Goal: Task Accomplishment & Management: Use online tool/utility

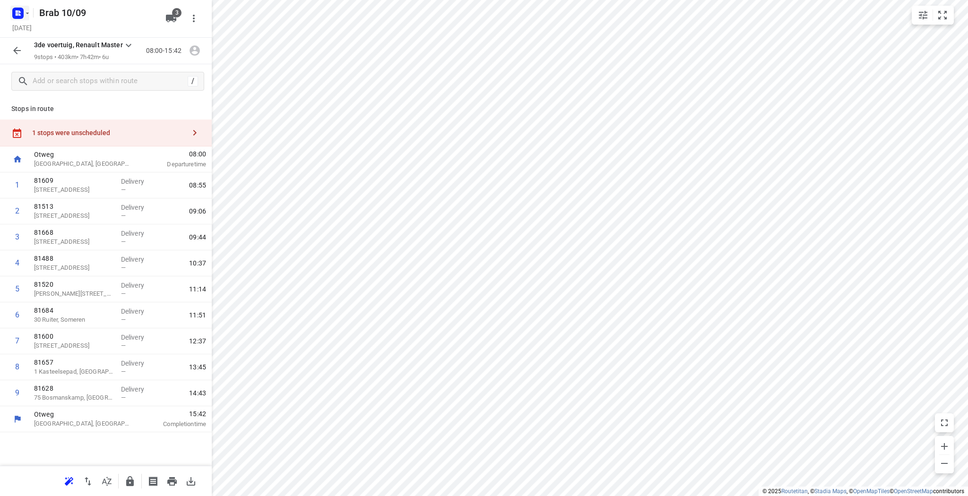
click at [24, 15] on icon "button" at bounding box center [28, 13] width 8 height 8
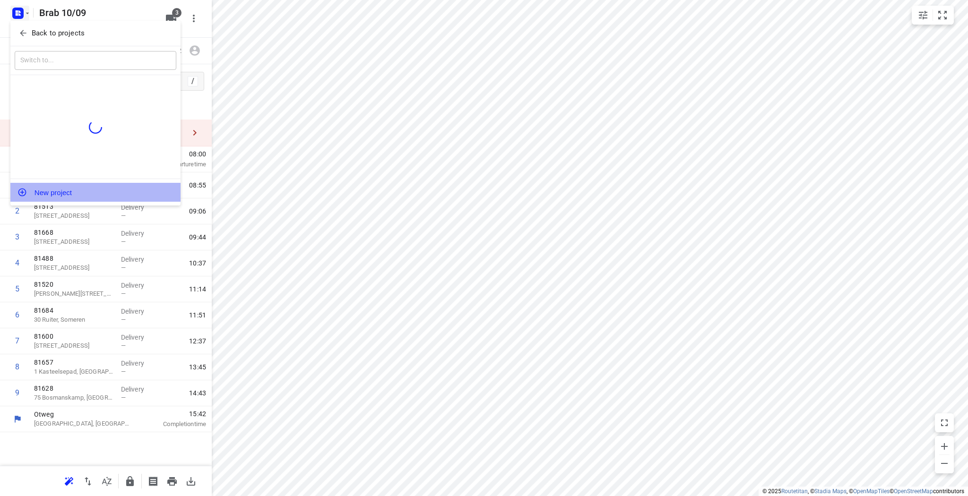
click at [50, 192] on button "New project" at bounding box center [95, 192] width 170 height 19
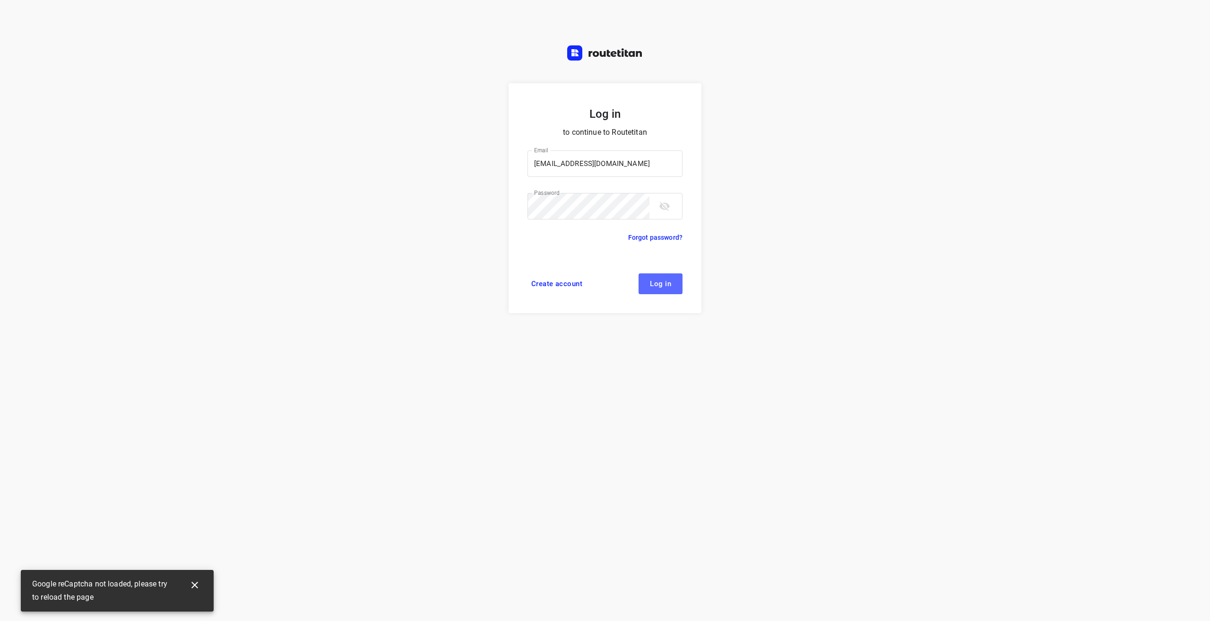
click at [660, 285] on span "Log in" at bounding box center [660, 284] width 21 height 8
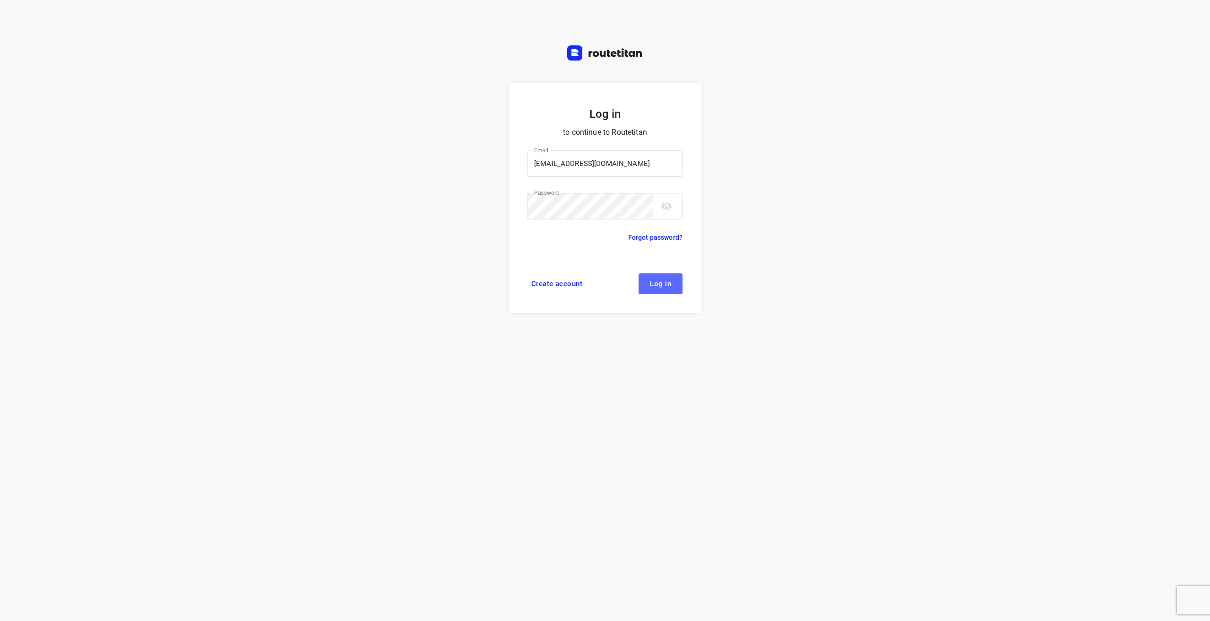
click at [674, 294] on button "Log in" at bounding box center [661, 283] width 44 height 21
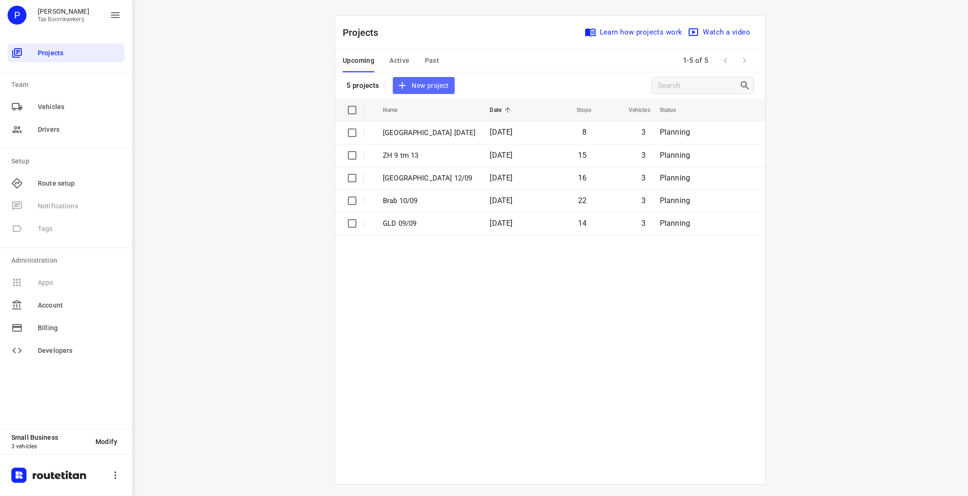
click at [405, 85] on span "New project" at bounding box center [423, 86] width 50 height 12
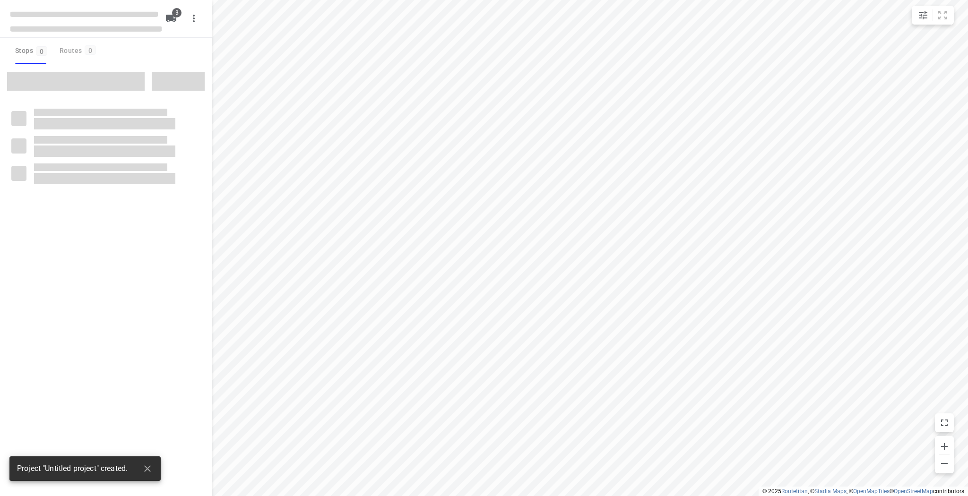
type input "distance"
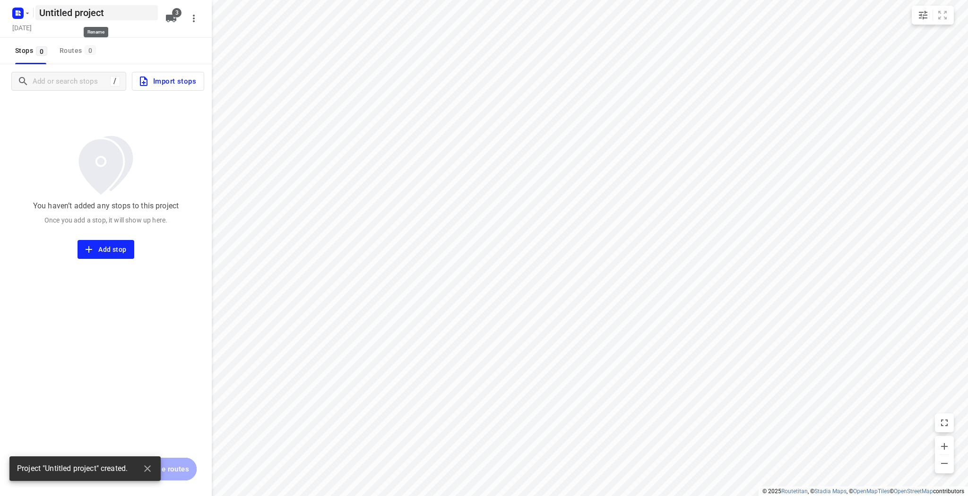
click at [80, 14] on h5 "Untitled project" at bounding box center [96, 12] width 122 height 15
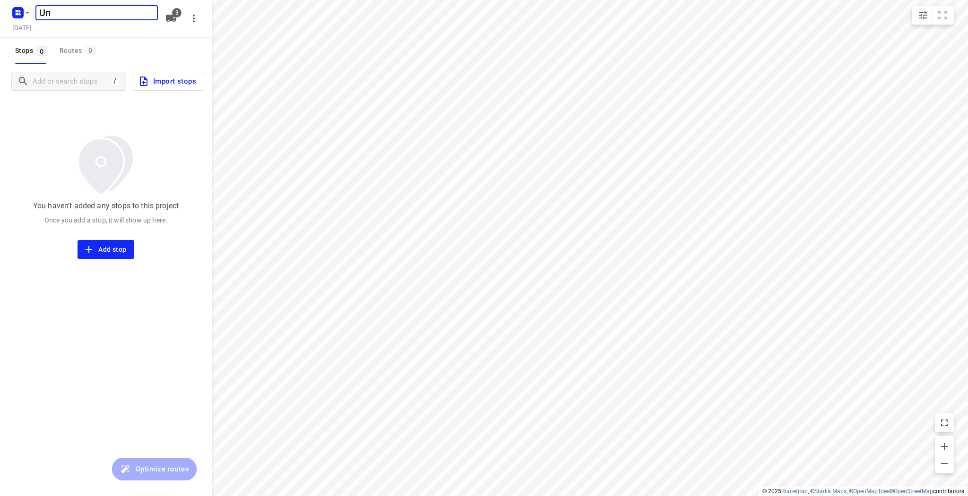
type input "U"
type input "GLD 16 sept"
click at [35, 23] on h5 "Tuesday, Sep 09" at bounding box center [22, 27] width 27 height 11
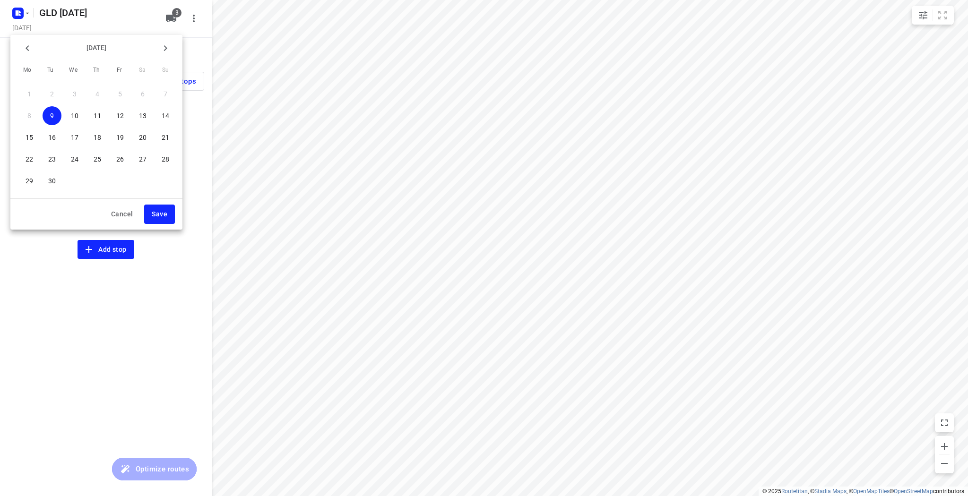
click at [54, 138] on p "16" at bounding box center [52, 137] width 8 height 9
click at [161, 215] on span "Save" at bounding box center [160, 214] width 16 height 12
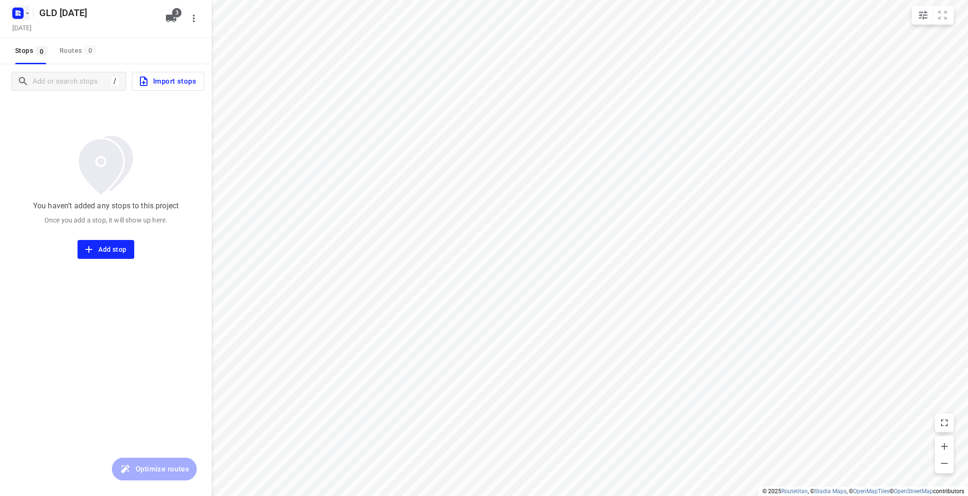
click at [29, 9] on icon "button" at bounding box center [28, 13] width 8 height 8
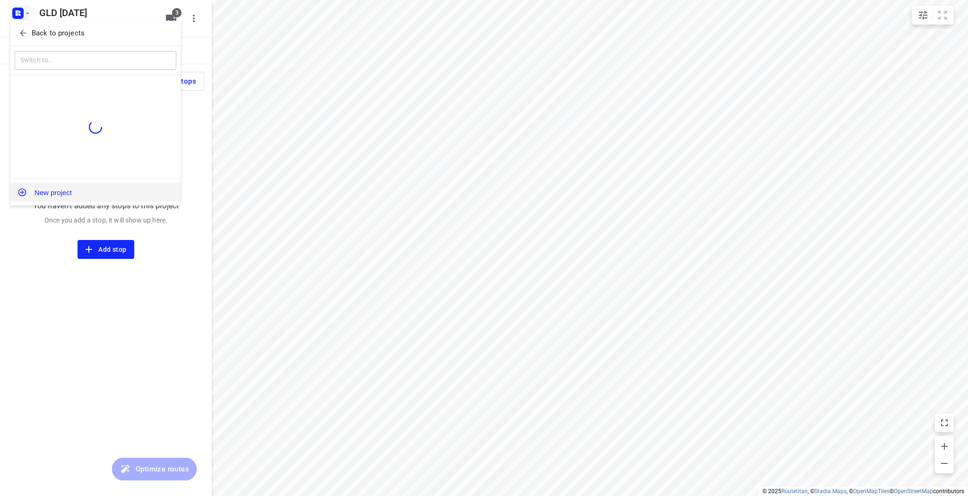
click at [53, 191] on button "New project" at bounding box center [95, 192] width 170 height 19
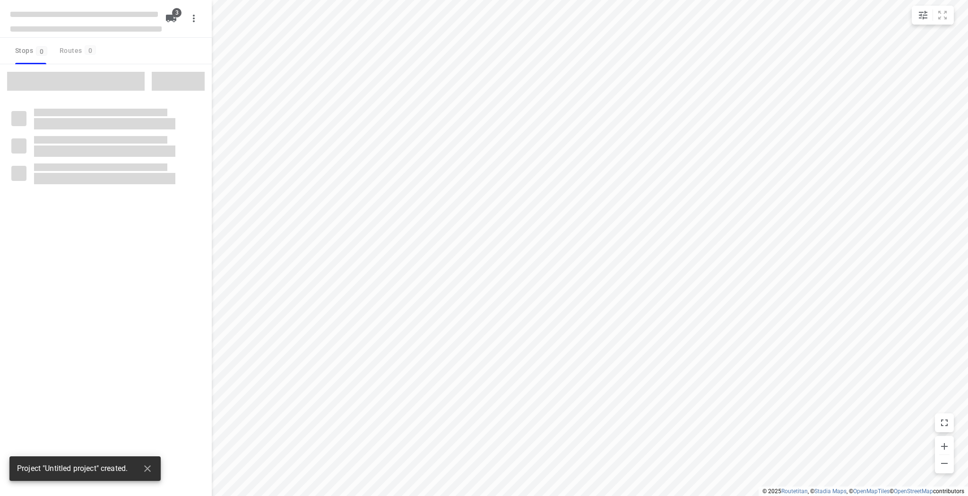
type input "distance"
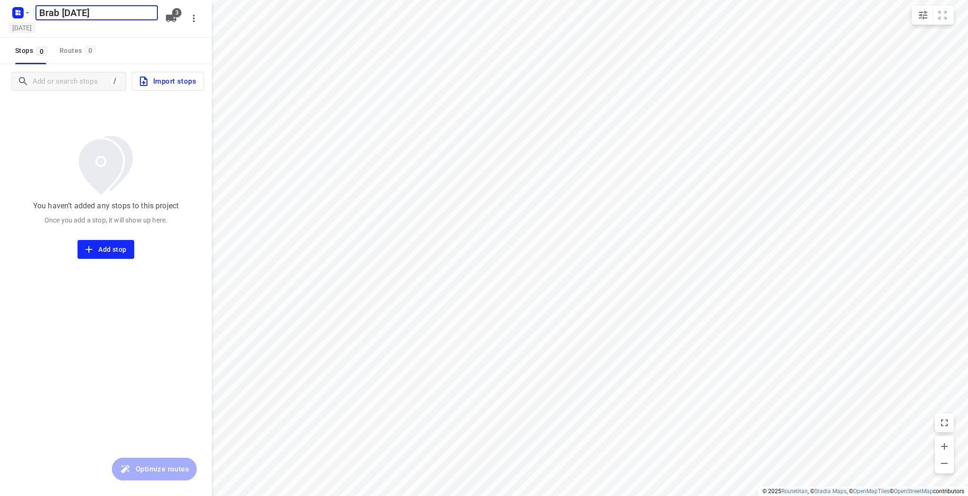
type input "Brab 17 sept"
click at [35, 23] on h5 "Tuesday, Sep 09" at bounding box center [22, 27] width 27 height 11
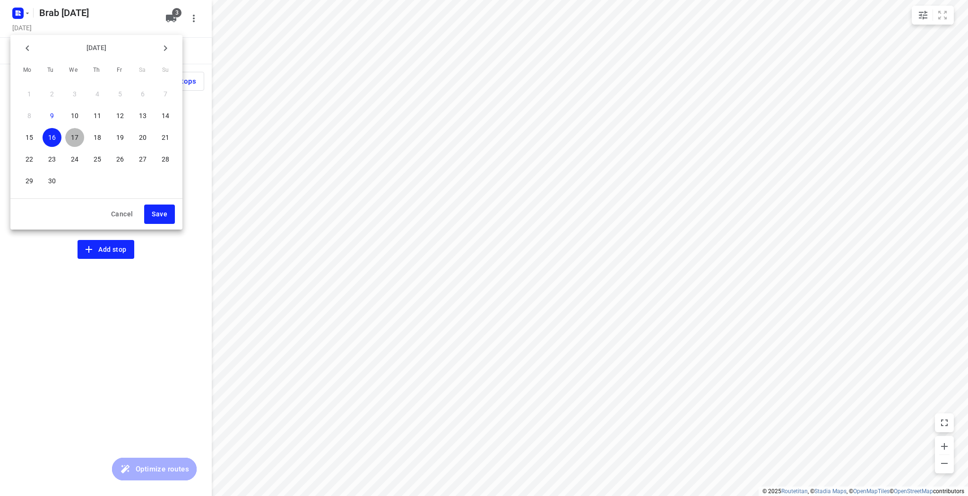
click at [77, 139] on p "17" at bounding box center [75, 137] width 8 height 9
click at [160, 210] on span "Save" at bounding box center [160, 214] width 16 height 12
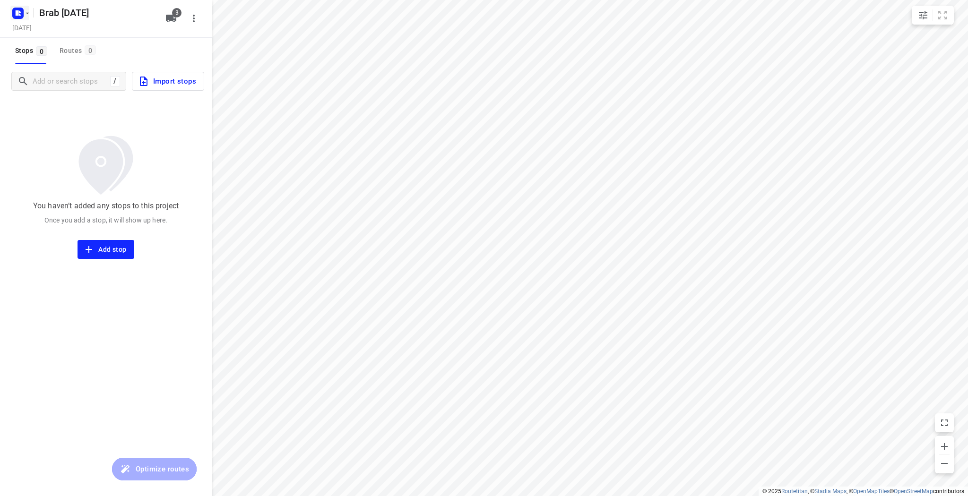
click at [25, 10] on icon "button" at bounding box center [28, 13] width 8 height 8
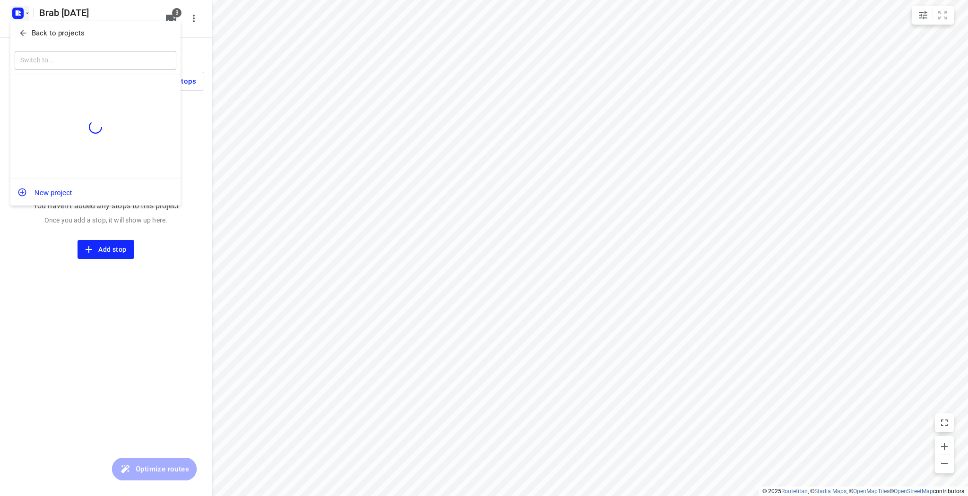
click at [43, 204] on div "New project" at bounding box center [95, 192] width 170 height 26
click at [45, 200] on button "New project" at bounding box center [95, 192] width 170 height 19
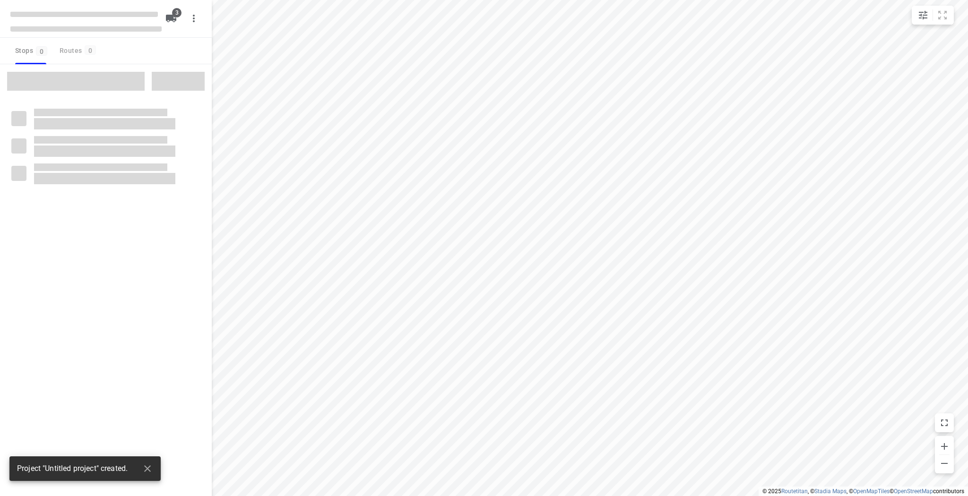
type input "distance"
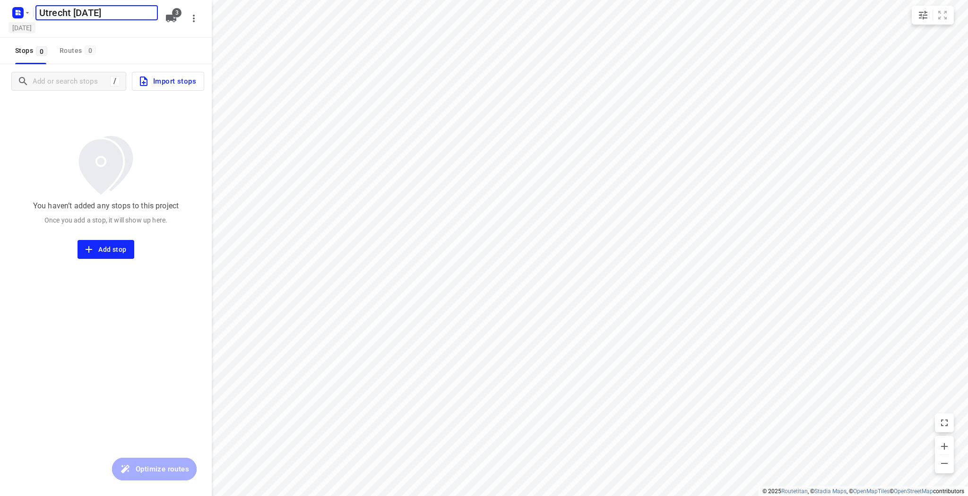
type input "Utrecht [DATE]"
click at [35, 32] on h5 "Tuesday, Sep 09" at bounding box center [22, 27] width 27 height 11
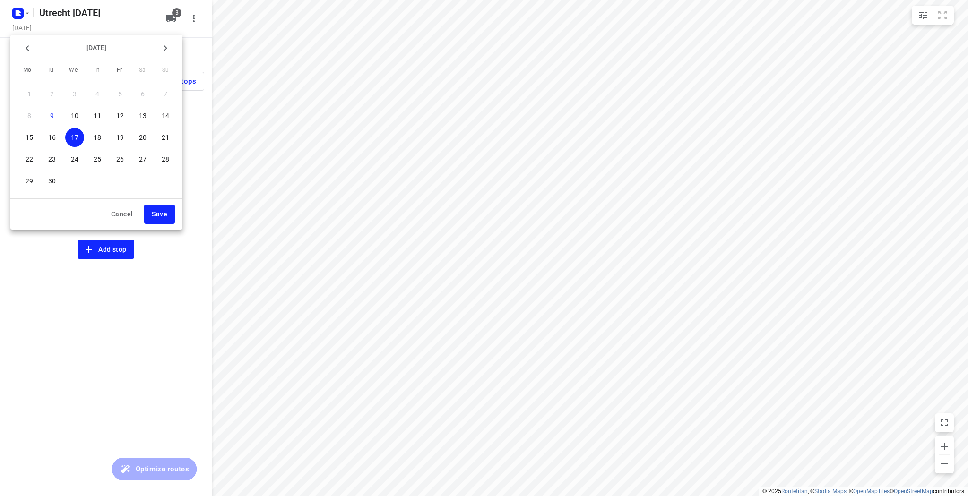
click at [117, 135] on p "19" at bounding box center [120, 137] width 8 height 9
click at [157, 215] on span "Save" at bounding box center [160, 214] width 16 height 12
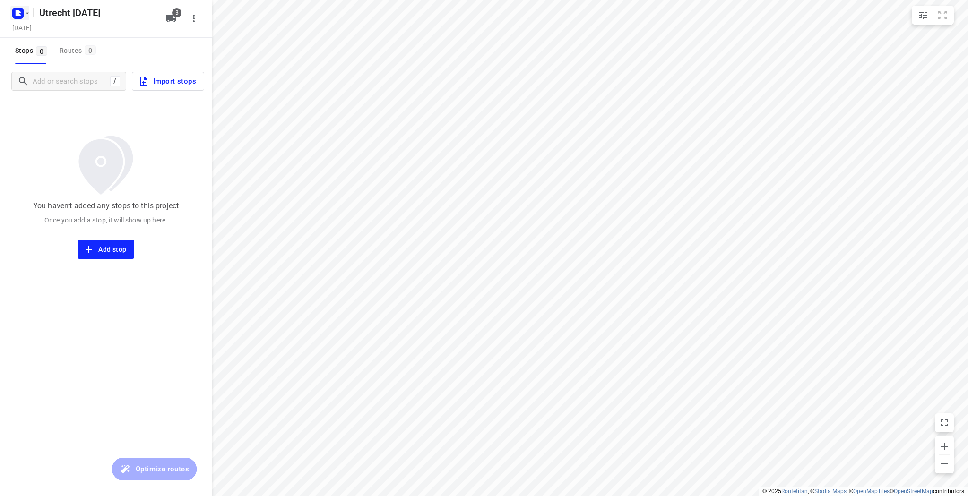
click at [25, 10] on icon "button" at bounding box center [28, 13] width 8 height 8
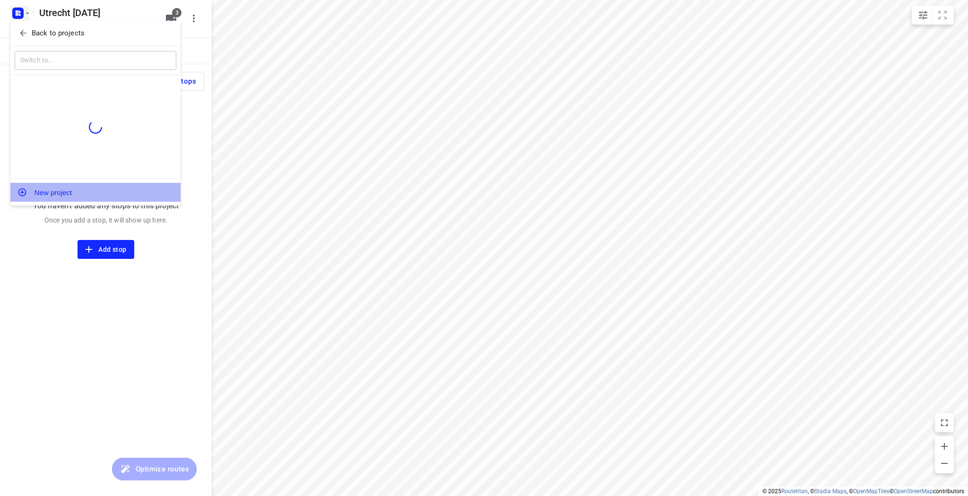
click at [47, 186] on button "New project" at bounding box center [95, 192] width 170 height 19
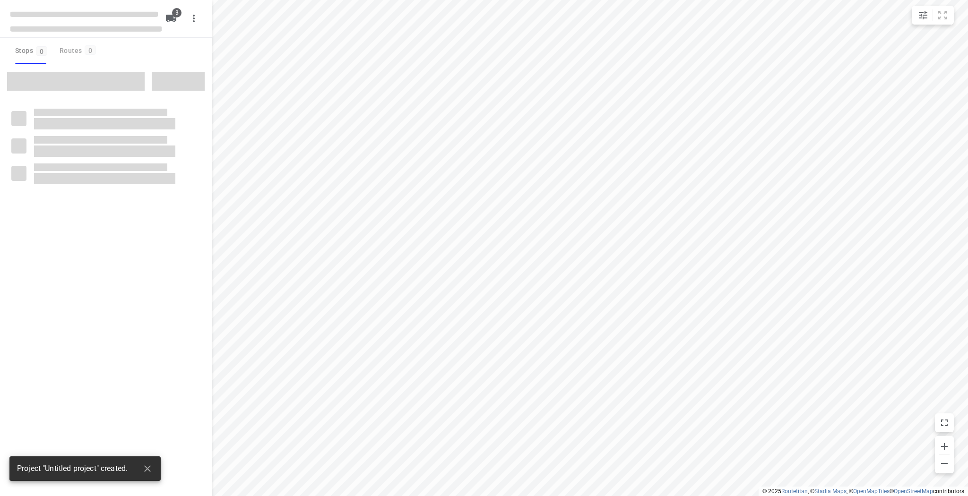
type input "distance"
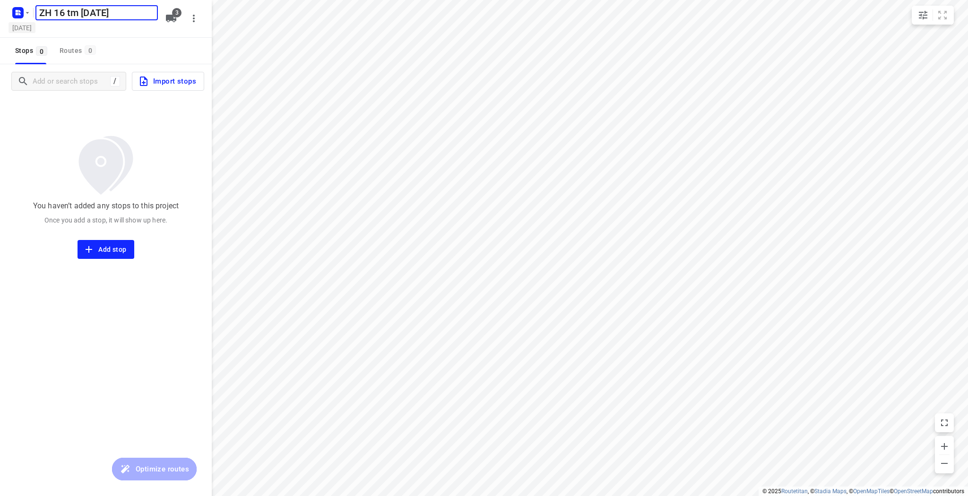
type input "ZH 16 tm [DATE]"
click at [35, 30] on h5 "Tuesday, Sep 09" at bounding box center [22, 27] width 27 height 11
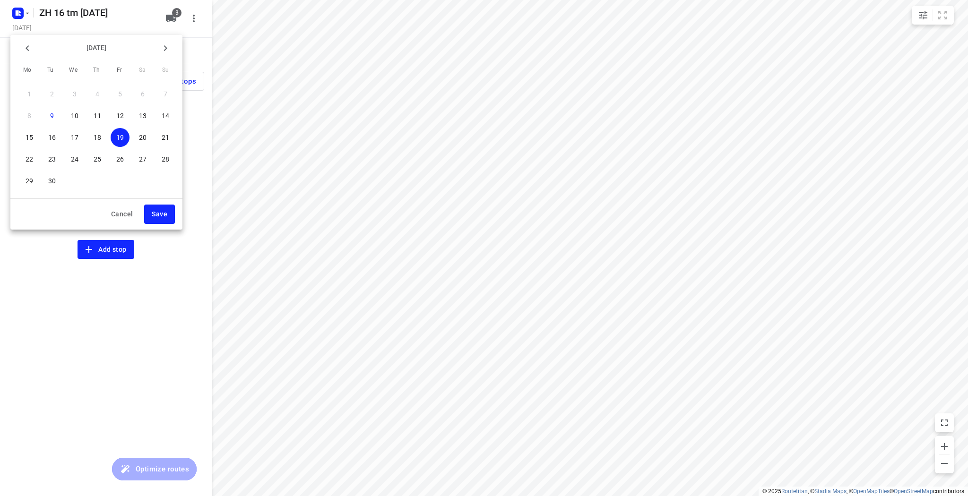
click at [67, 13] on div at bounding box center [484, 248] width 968 height 496
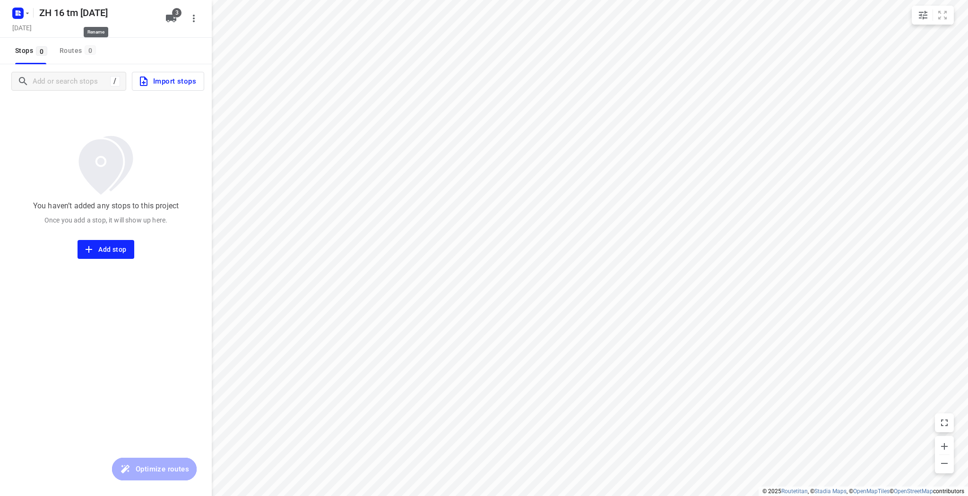
click at [67, 13] on h5 "ZH 16 tm [DATE]" at bounding box center [96, 12] width 122 height 15
click at [35, 30] on h5 "Tuesday, Sep 09" at bounding box center [22, 27] width 27 height 11
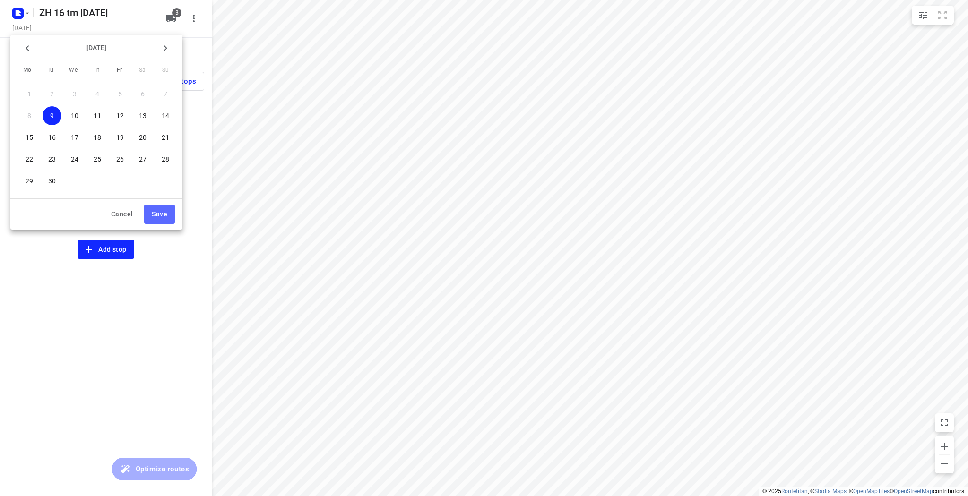
click at [157, 214] on span "Save" at bounding box center [160, 214] width 16 height 12
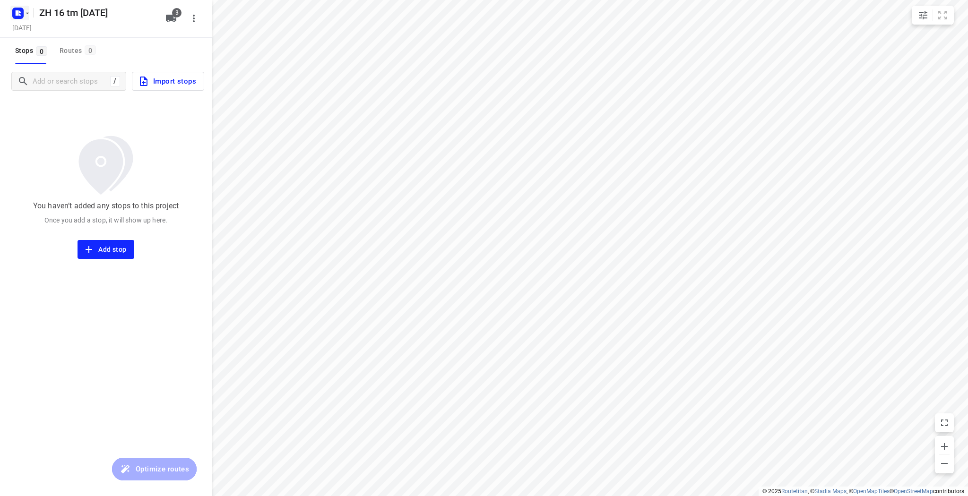
click at [25, 8] on icon "button" at bounding box center [17, 13] width 15 height 15
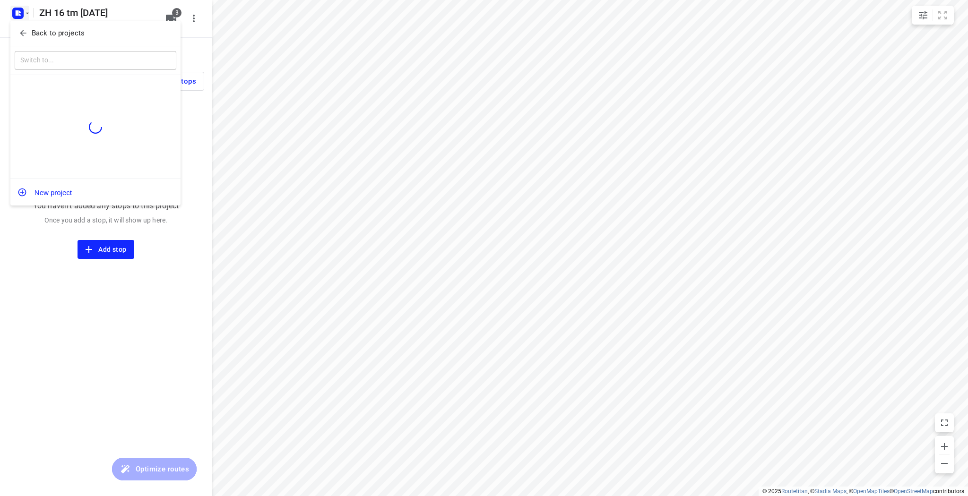
click at [40, 34] on p "Back to projects" at bounding box center [58, 33] width 53 height 11
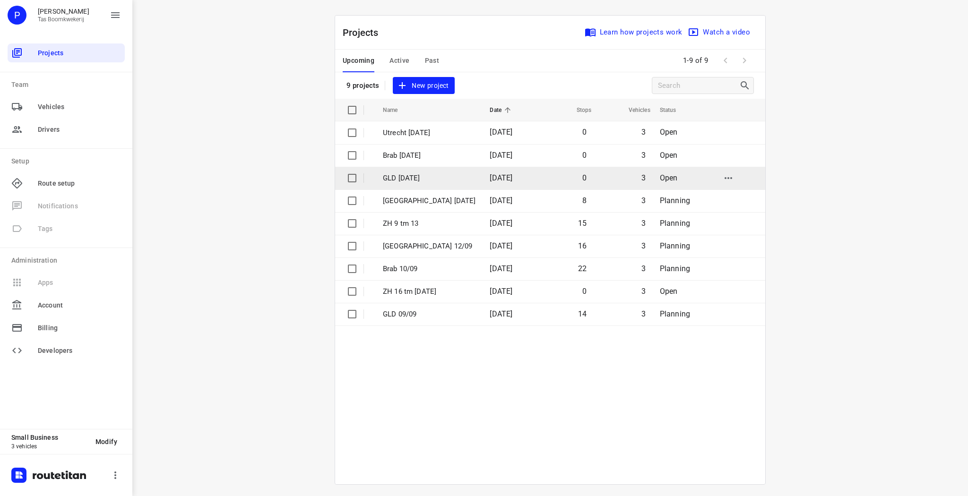
click at [408, 180] on p "GLD [DATE]" at bounding box center [429, 178] width 93 height 11
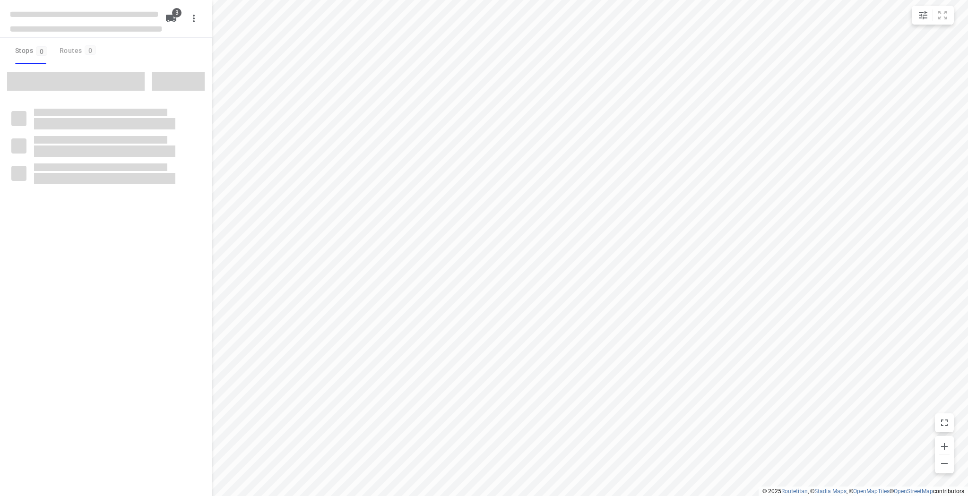
type input "distance"
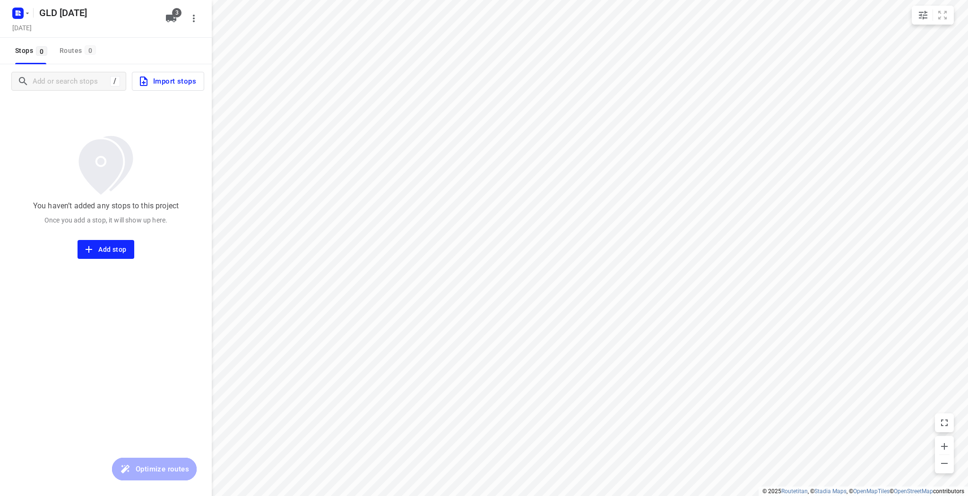
click at [168, 81] on span "Import stops" at bounding box center [167, 81] width 58 height 12
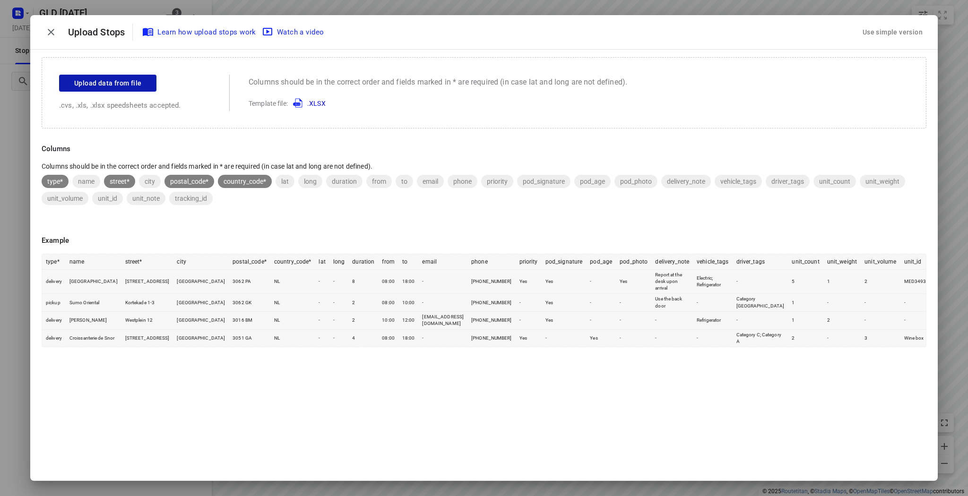
click at [109, 79] on span "Upload data from file" at bounding box center [107, 84] width 67 height 12
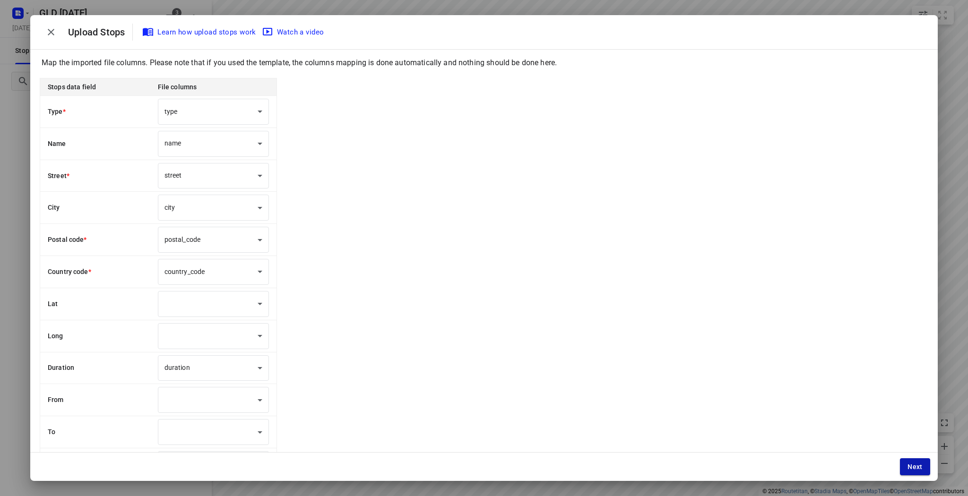
click at [904, 459] on button "Next" at bounding box center [915, 466] width 30 height 17
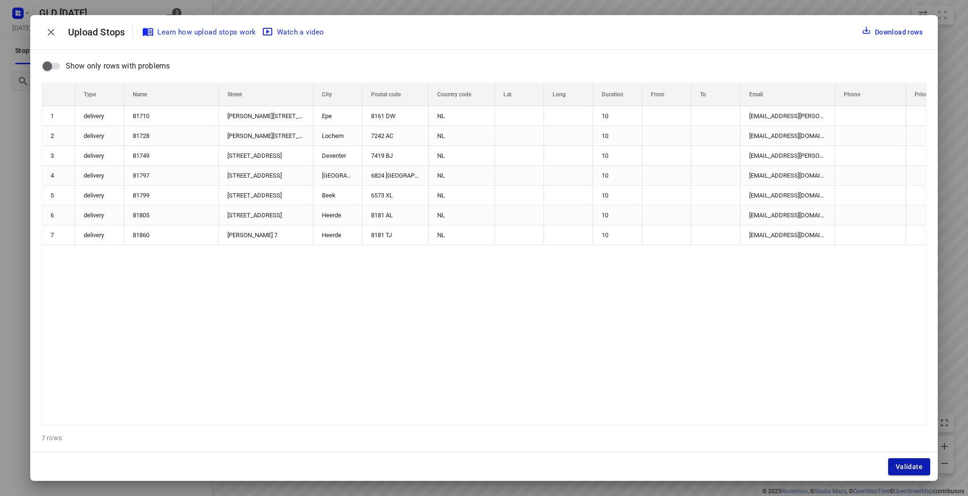
click at [907, 466] on span "Validate" at bounding box center [909, 467] width 27 height 8
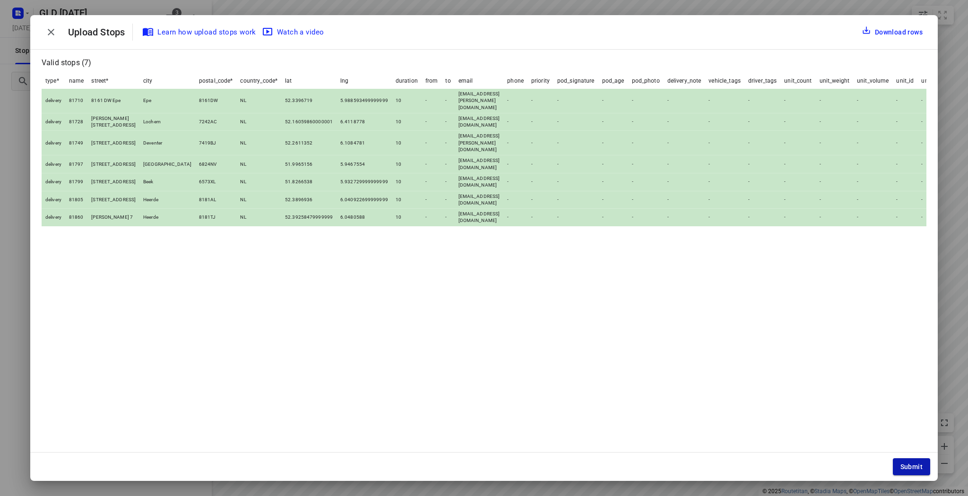
click at [921, 467] on span "Submit" at bounding box center [911, 467] width 22 height 8
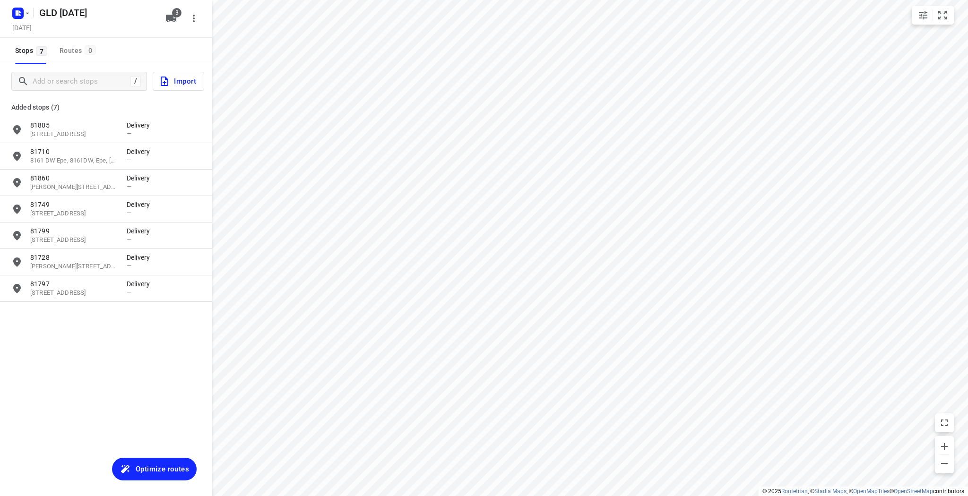
click at [34, 18] on div "GLD [DATE]" at bounding box center [97, 12] width 126 height 19
click at [34, 14] on div "GLD [DATE]" at bounding box center [97, 12] width 126 height 19
click at [29, 14] on icon "button" at bounding box center [28, 13] width 8 height 8
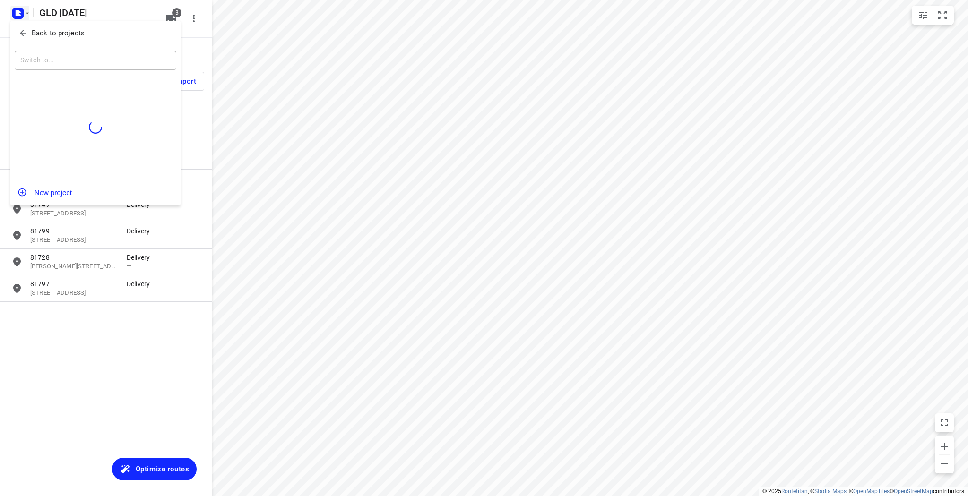
click at [34, 35] on p "Back to projects" at bounding box center [58, 33] width 53 height 11
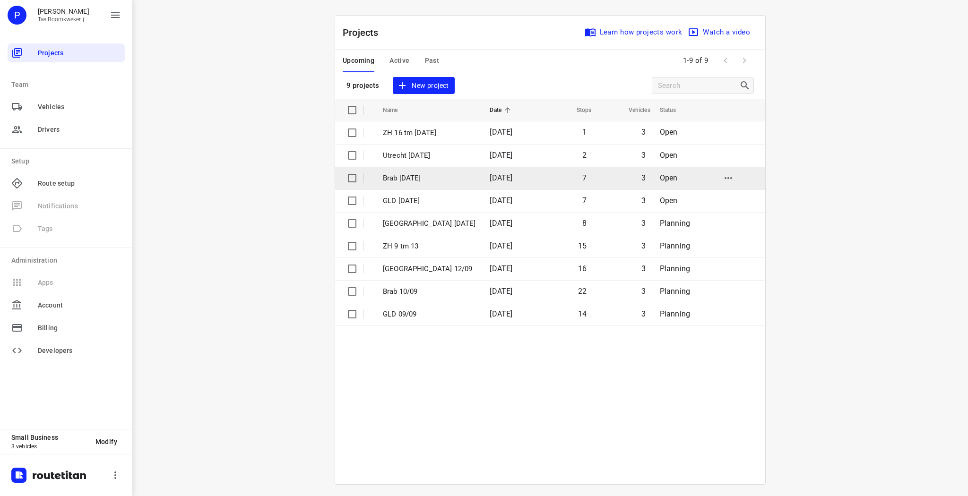
click at [412, 180] on p "Brab [DATE]" at bounding box center [429, 178] width 93 height 11
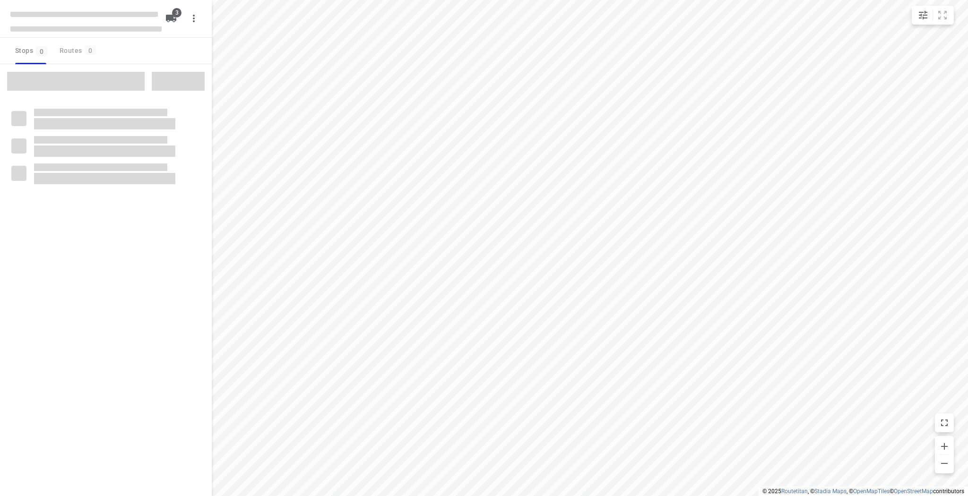
type input "distance"
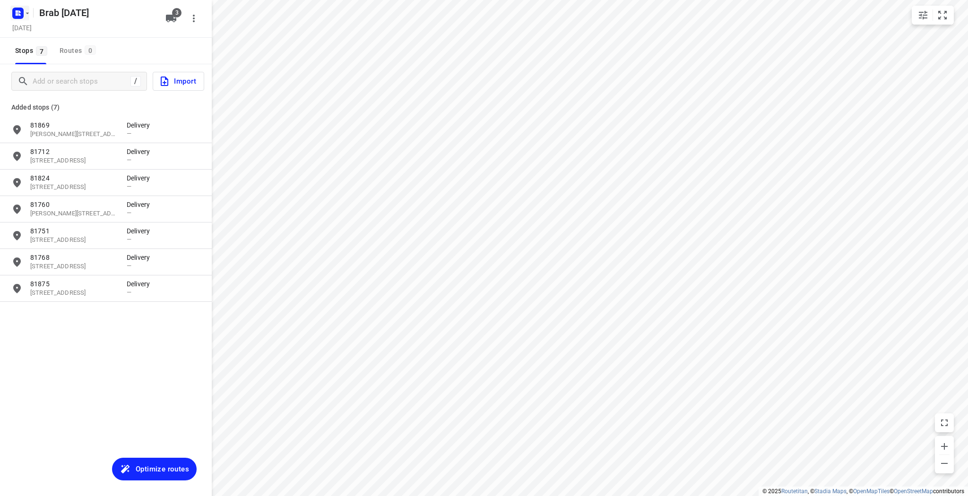
click at [24, 9] on icon "button" at bounding box center [28, 13] width 8 height 8
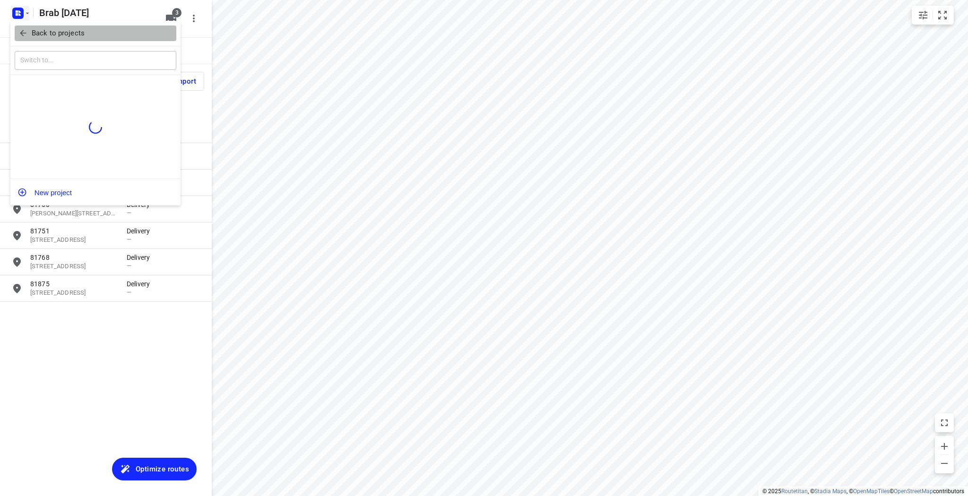
click at [33, 30] on p "Back to projects" at bounding box center [58, 33] width 53 height 11
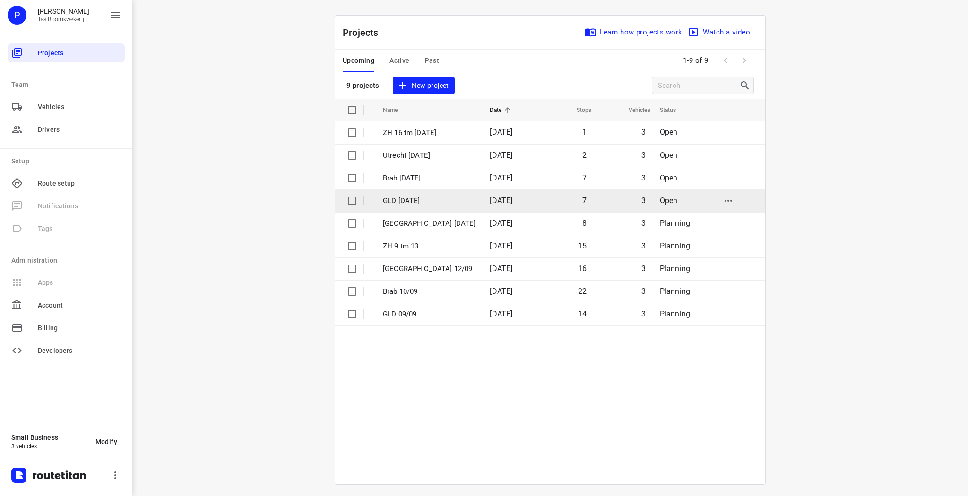
click at [411, 202] on p "GLD [DATE]" at bounding box center [429, 201] width 93 height 11
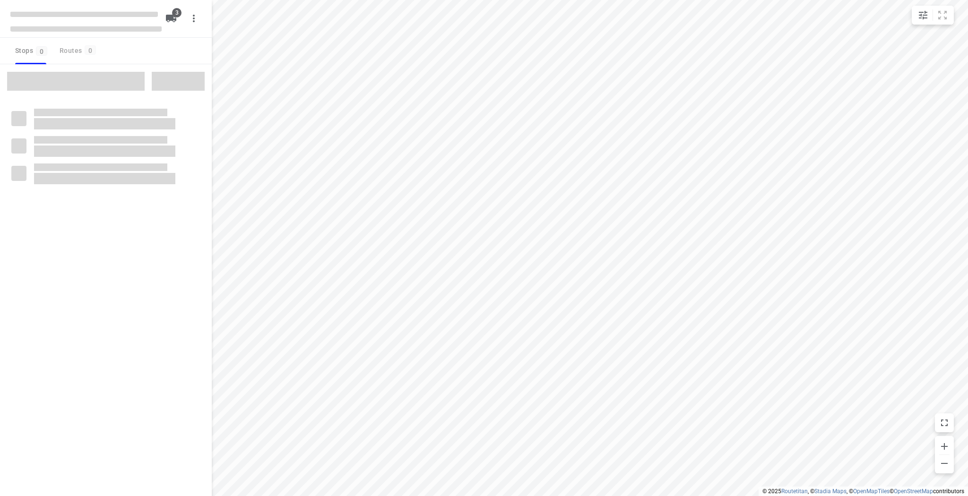
type input "distance"
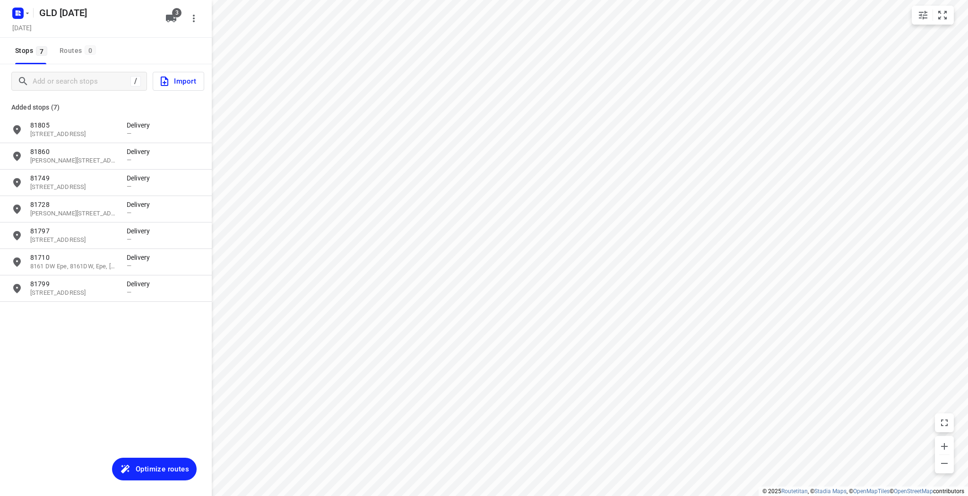
click at [157, 465] on span "Optimize routes" at bounding box center [162, 469] width 53 height 12
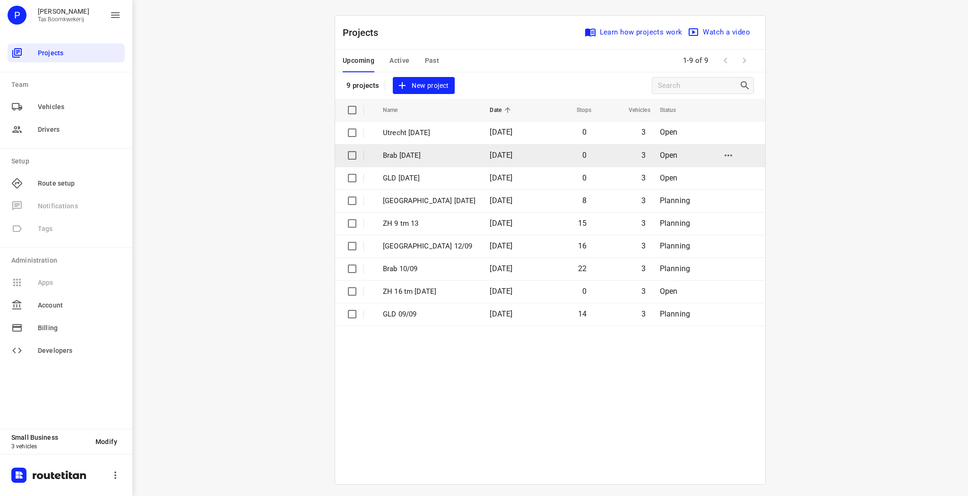
click at [402, 160] on p "Brab 17 sept" at bounding box center [429, 155] width 93 height 11
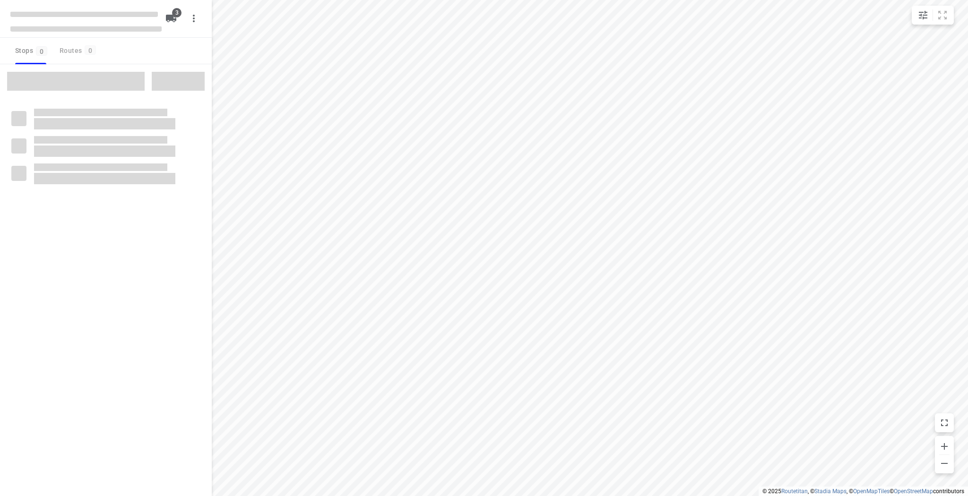
type input "distance"
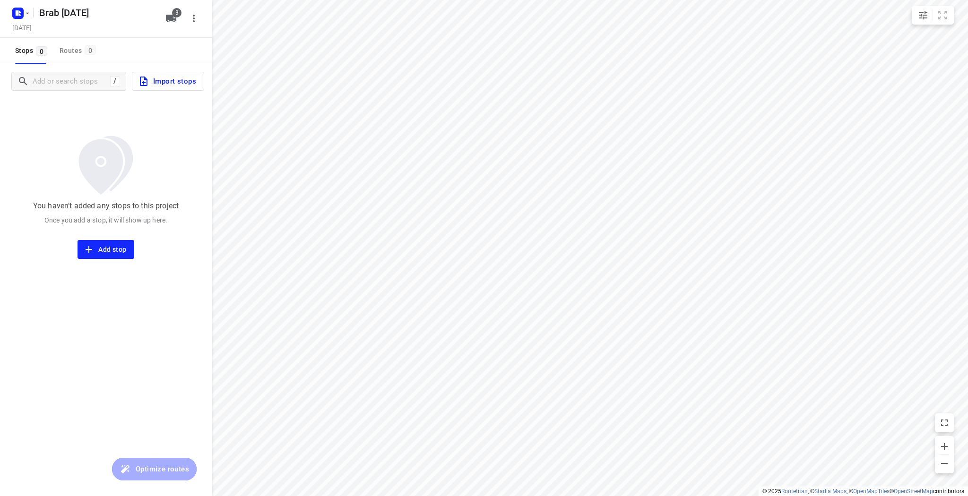
click at [163, 83] on span "Import stops" at bounding box center [167, 81] width 58 height 12
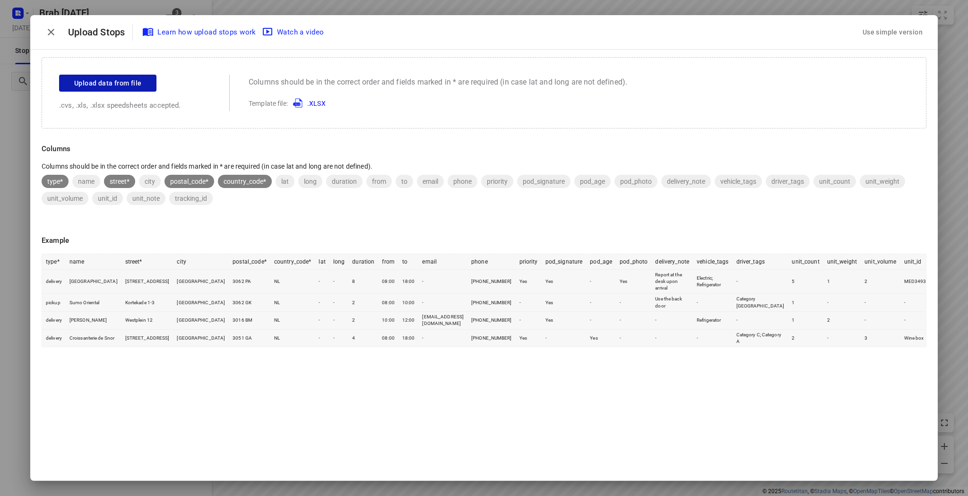
click at [117, 75] on button "Upload data from file" at bounding box center [107, 83] width 97 height 17
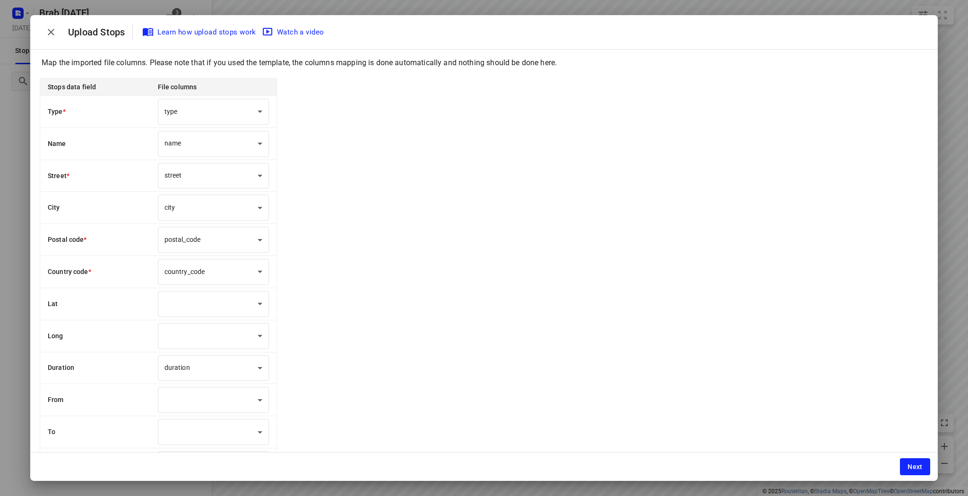
click at [898, 463] on div "Next" at bounding box center [483, 467] width 907 height 28
click at [912, 468] on span "Next" at bounding box center [914, 467] width 15 height 8
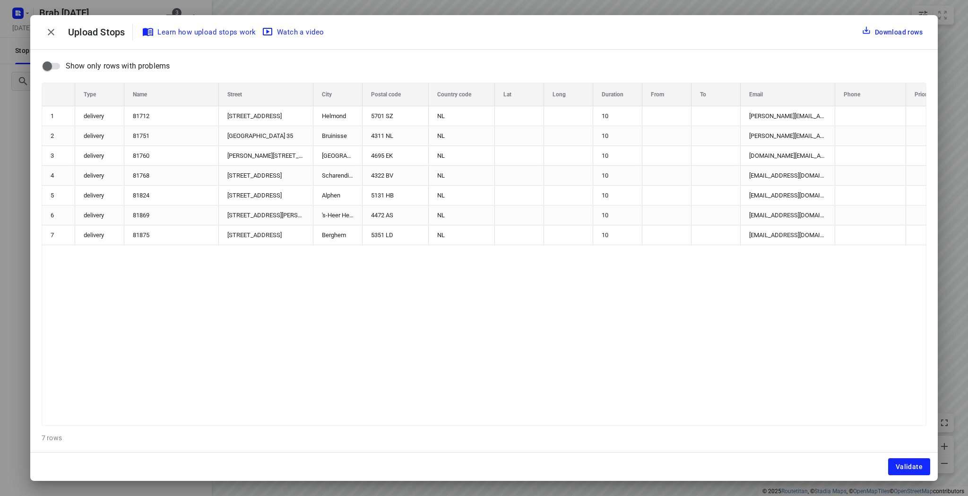
click at [912, 468] on span "Validate" at bounding box center [909, 467] width 27 height 8
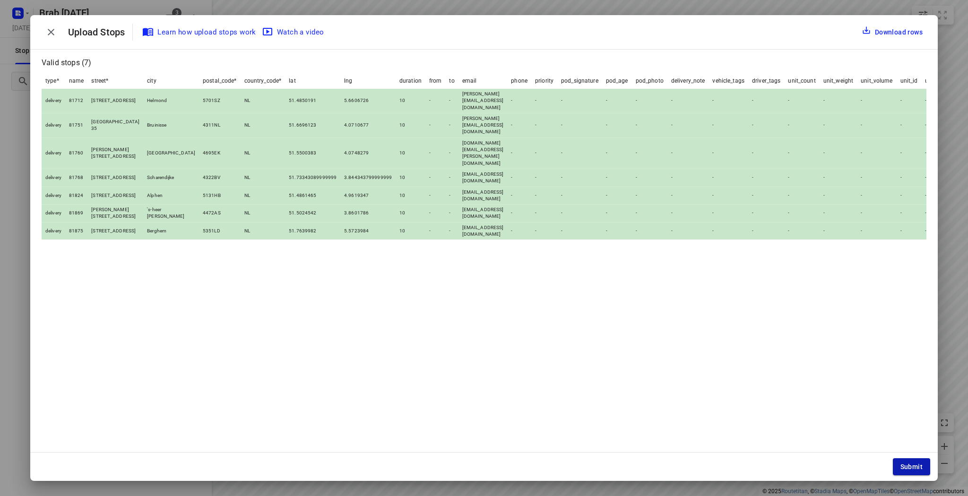
click at [917, 467] on span "Submit" at bounding box center [911, 467] width 22 height 8
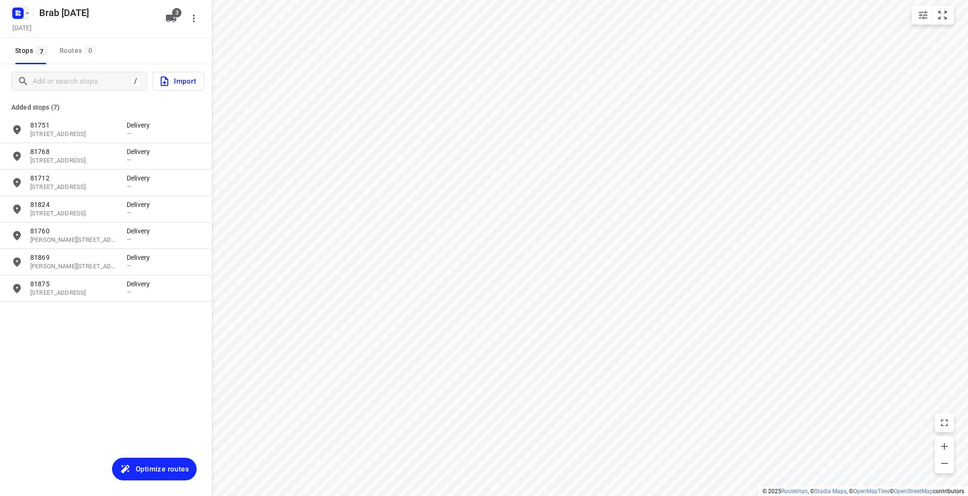
click at [26, 9] on icon "button" at bounding box center [28, 13] width 8 height 8
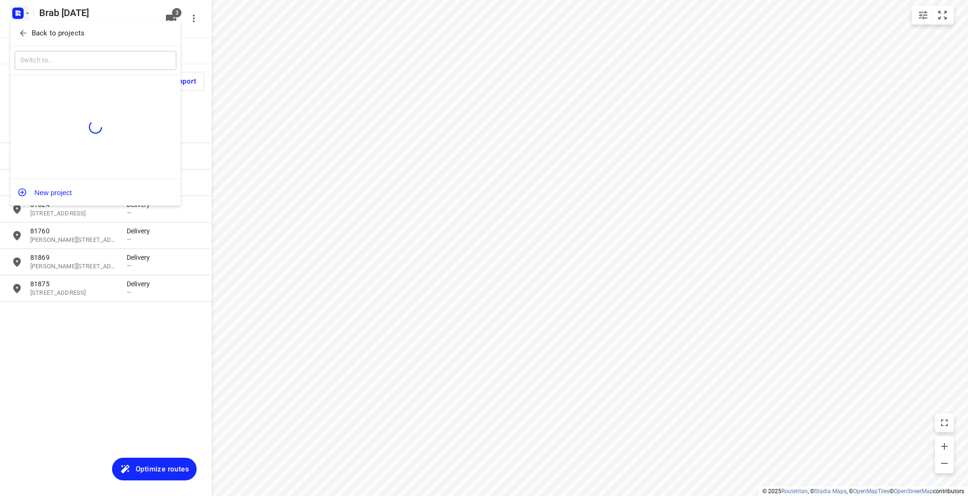
click at [70, 32] on p "Back to projects" at bounding box center [58, 33] width 53 height 11
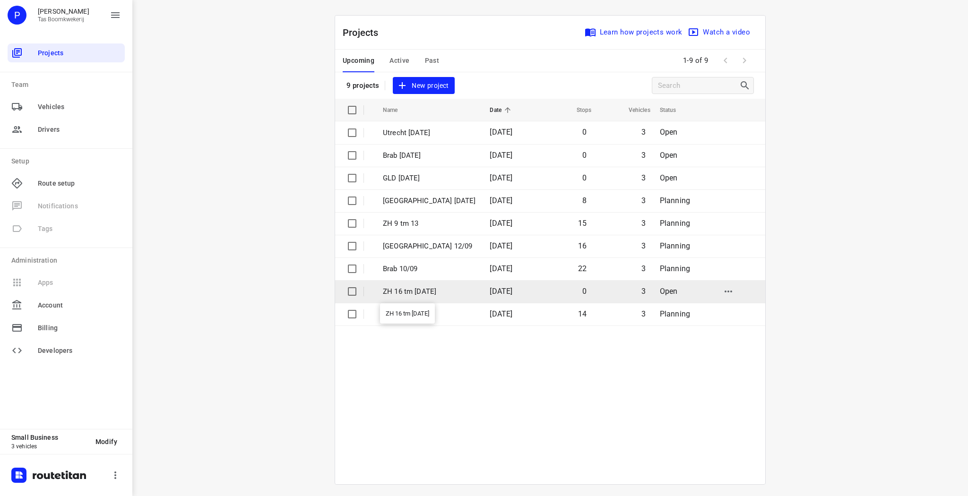
click at [410, 293] on p "ZH 16 tm [DATE]" at bounding box center [429, 291] width 93 height 11
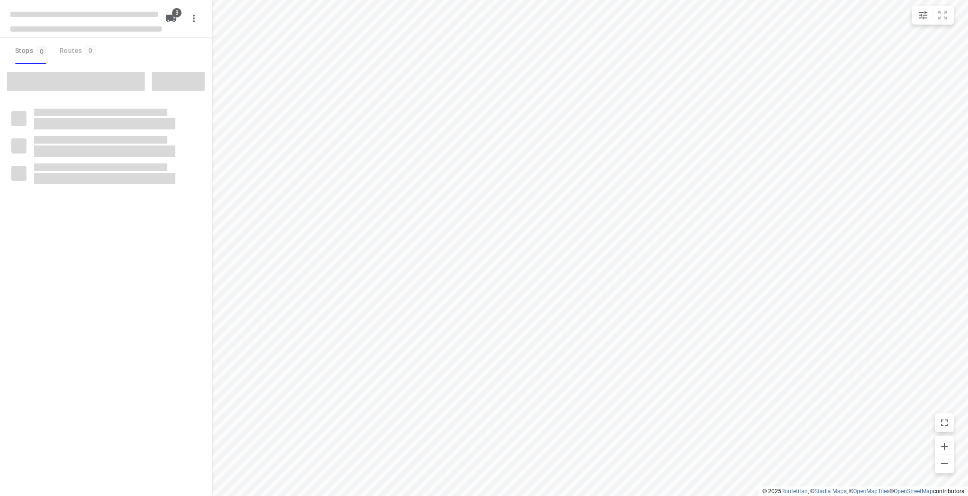
type input "distance"
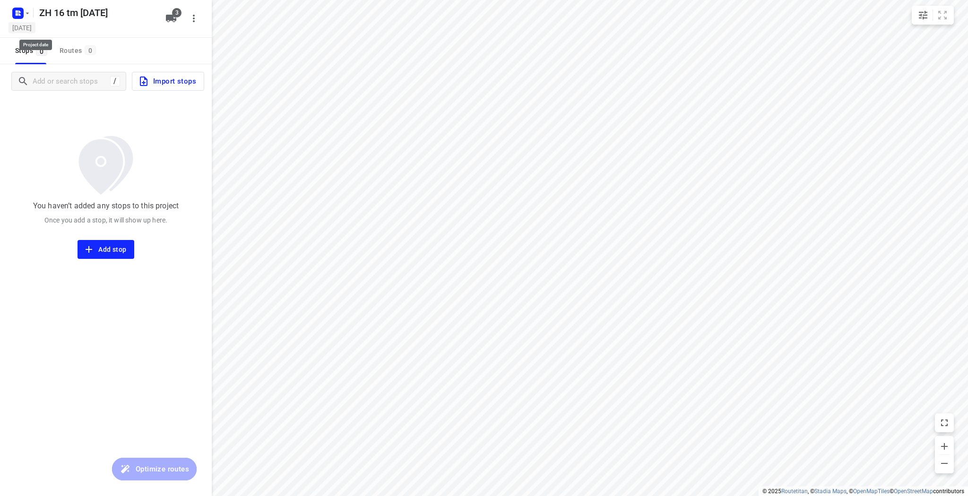
click at [34, 24] on h5 "Tuesday, Sep 09" at bounding box center [22, 27] width 27 height 11
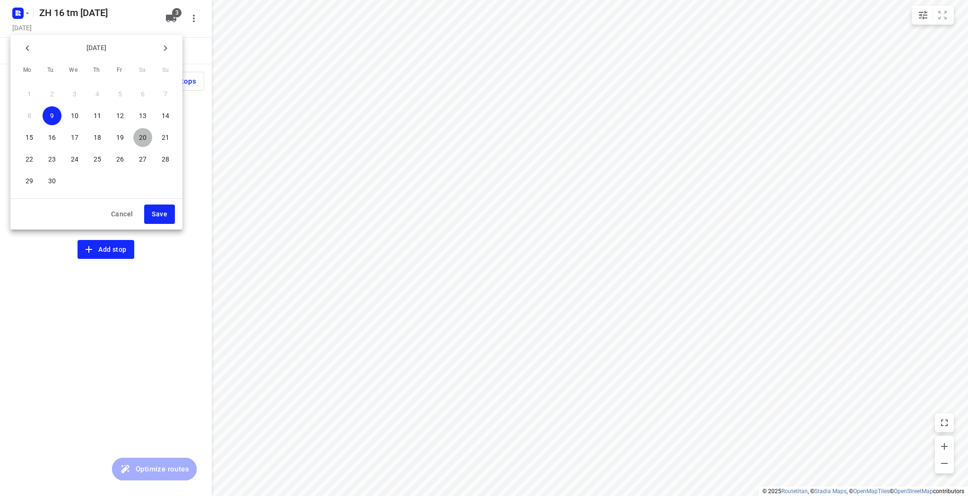
click at [143, 139] on p "20" at bounding box center [143, 137] width 8 height 9
click at [159, 216] on span "Save" at bounding box center [160, 214] width 16 height 12
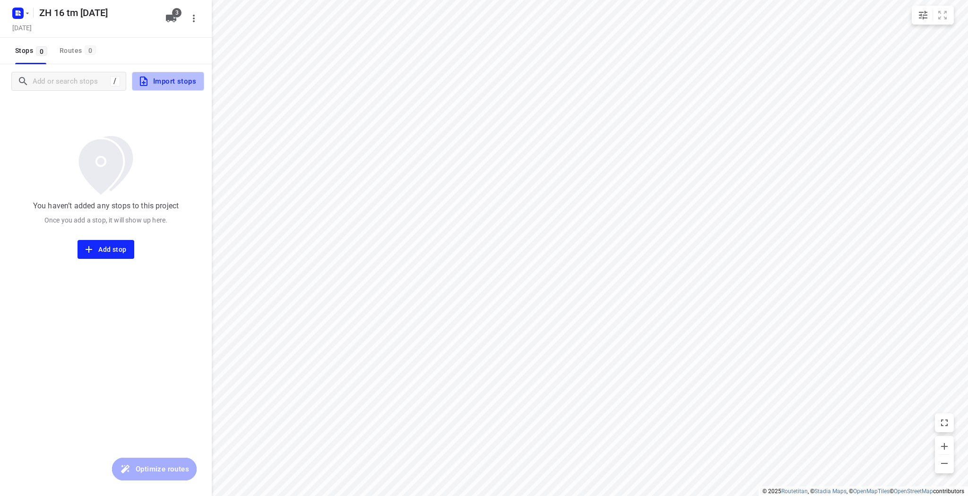
click at [146, 80] on icon "button" at bounding box center [143, 81] width 11 height 11
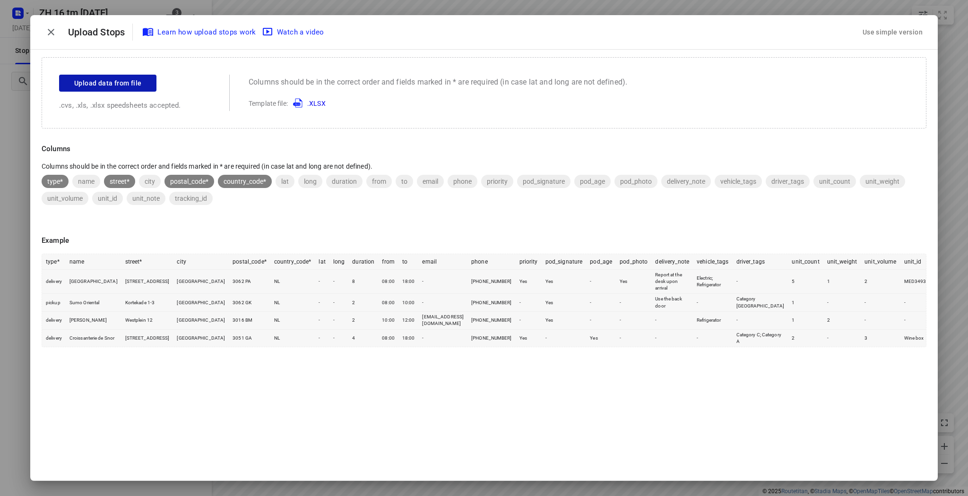
click at [136, 85] on span "Upload data from file" at bounding box center [107, 84] width 67 height 12
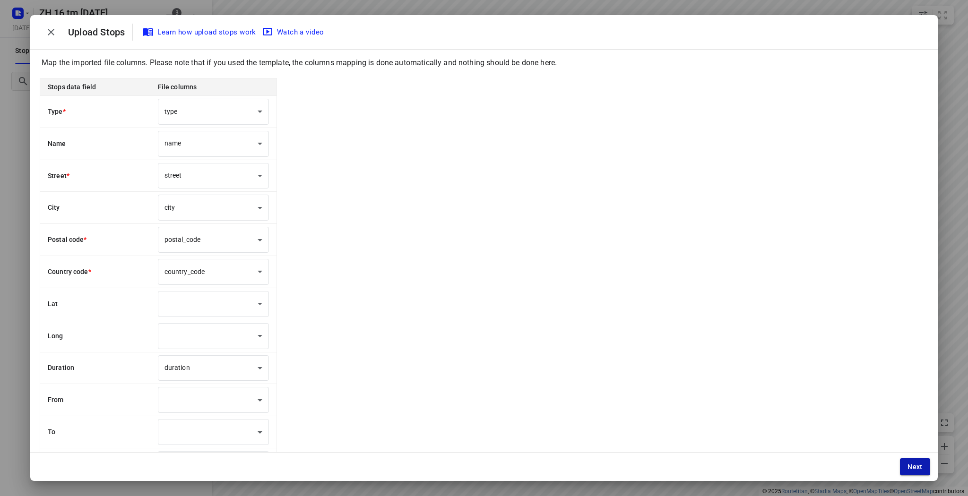
click at [904, 465] on button "Next" at bounding box center [915, 466] width 30 height 17
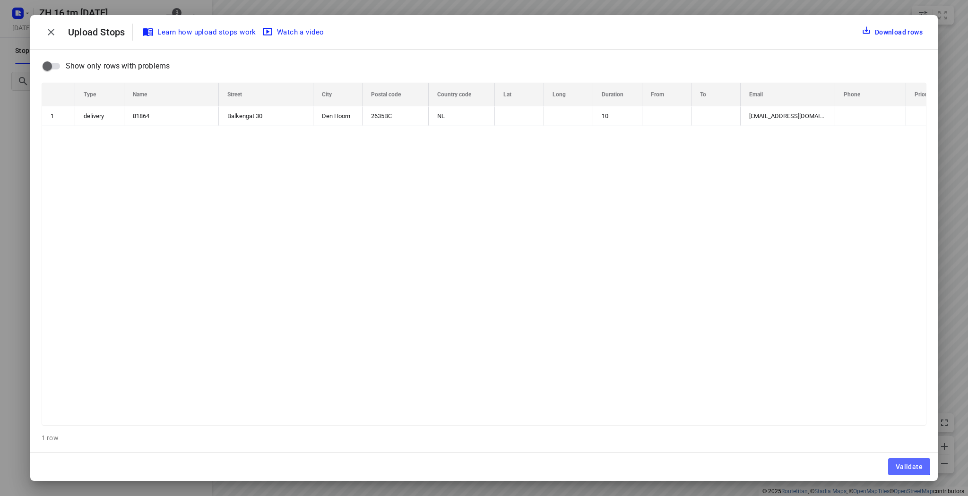
click at [904, 465] on span "Validate" at bounding box center [909, 467] width 27 height 8
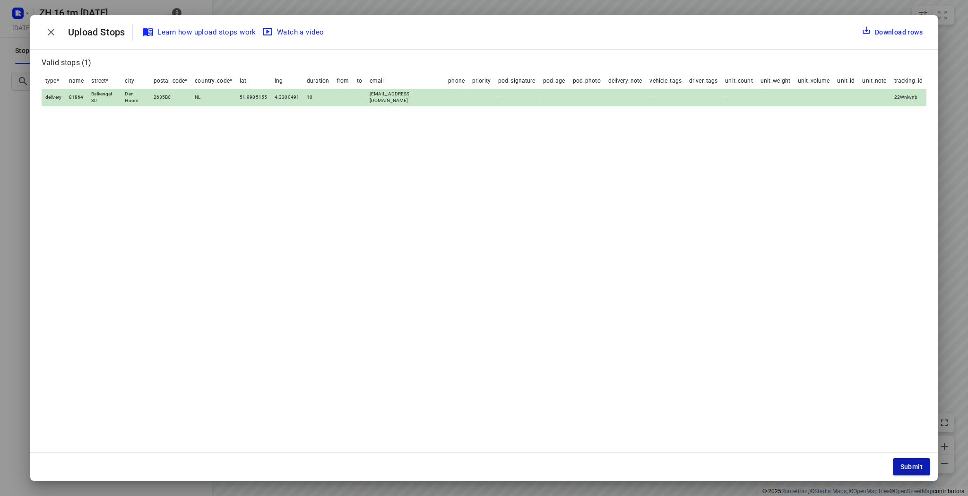
click at [903, 463] on span "Submit" at bounding box center [911, 467] width 22 height 8
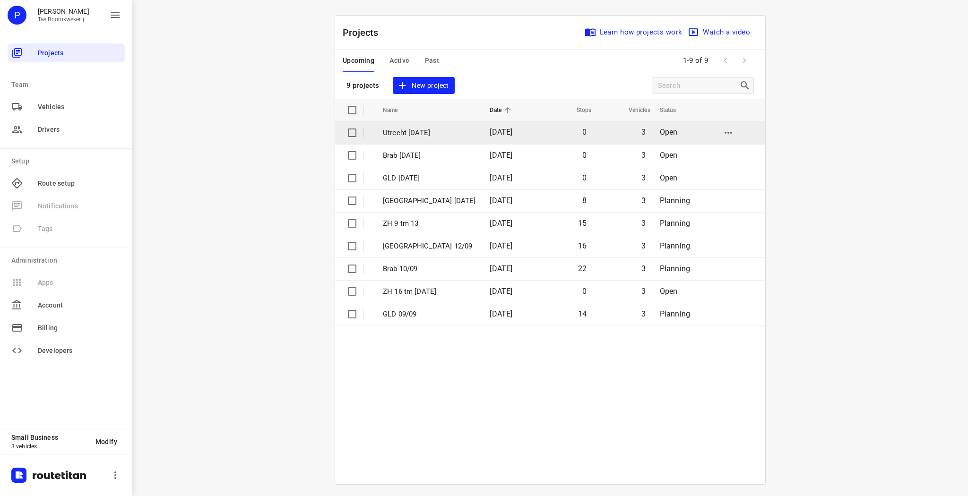
click at [418, 135] on p "Utrecht [DATE]" at bounding box center [429, 133] width 93 height 11
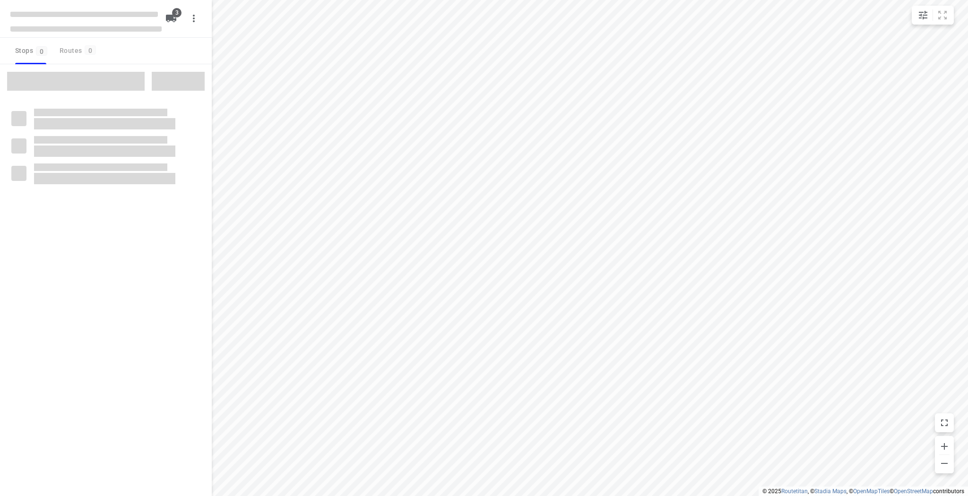
type input "distance"
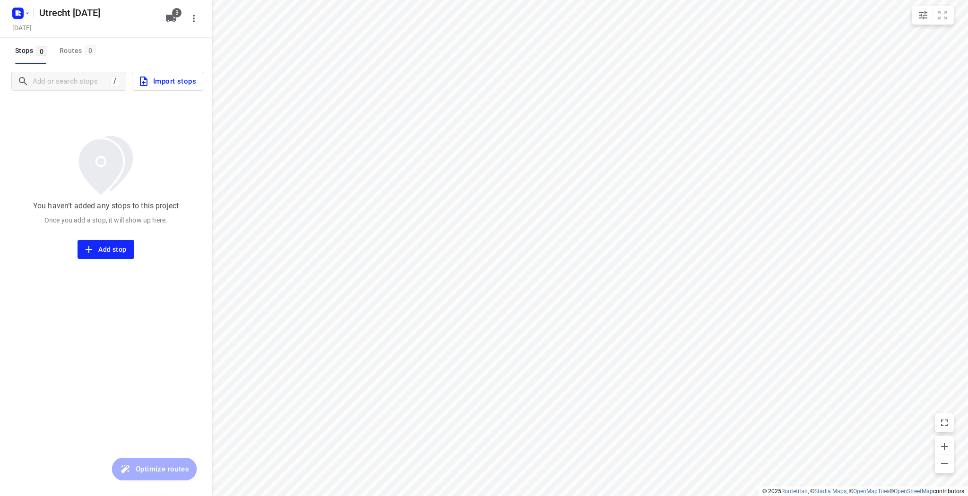
click at [161, 78] on span "Import stops" at bounding box center [167, 81] width 58 height 12
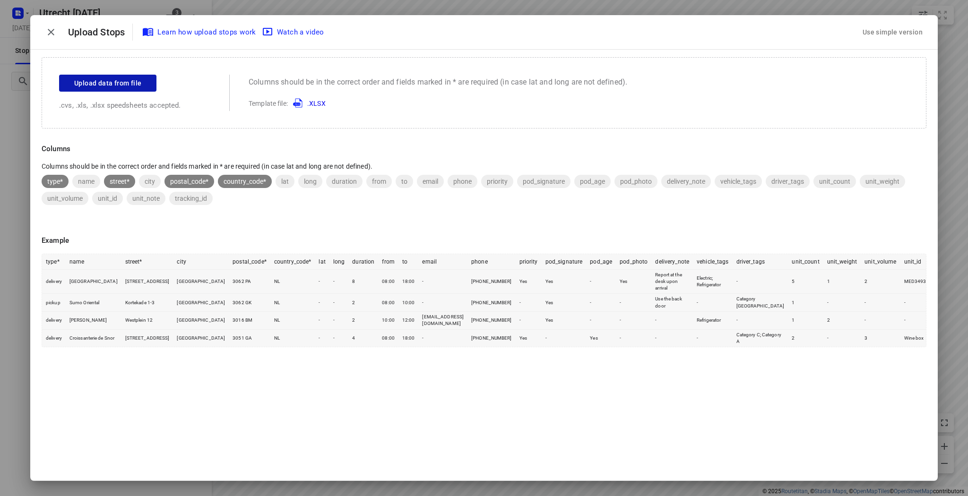
click at [121, 87] on span "Upload data from file" at bounding box center [107, 84] width 67 height 12
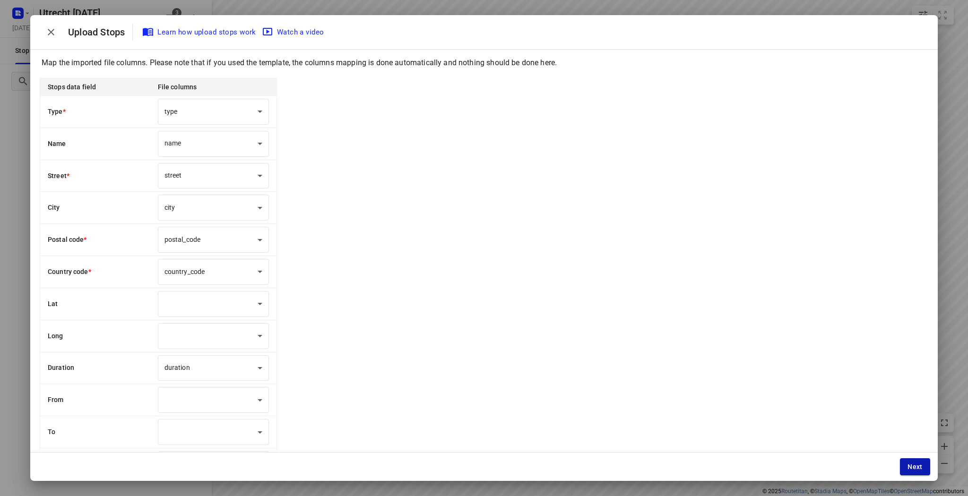
click at [910, 461] on button "Next" at bounding box center [915, 466] width 30 height 17
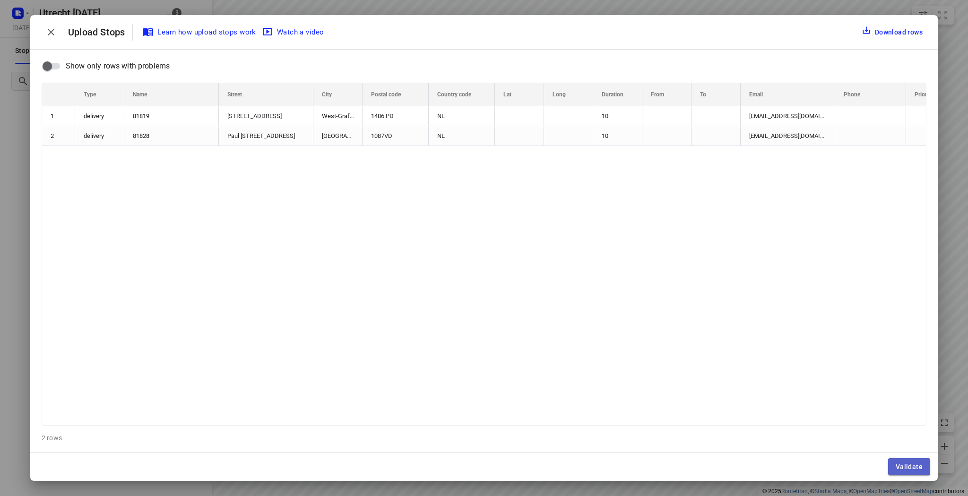
click at [912, 469] on span "Validate" at bounding box center [909, 467] width 27 height 8
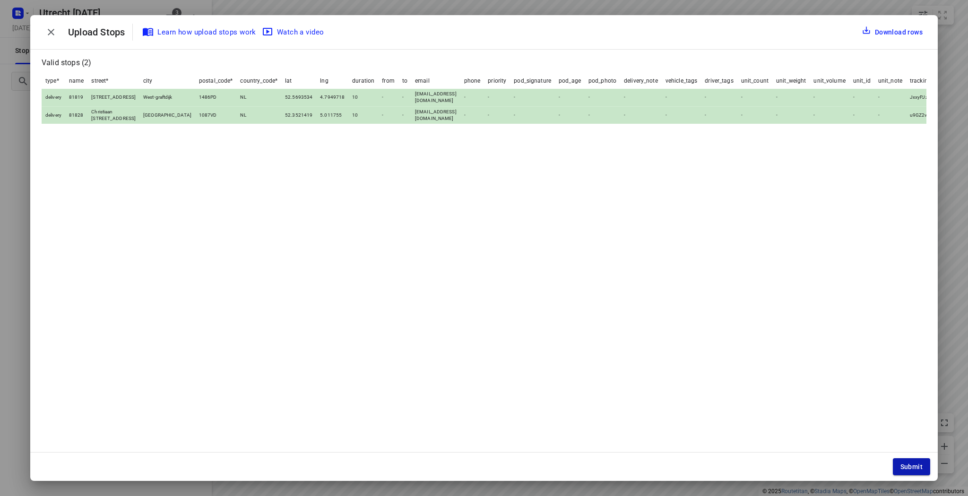
click at [915, 468] on span "Submit" at bounding box center [911, 467] width 22 height 8
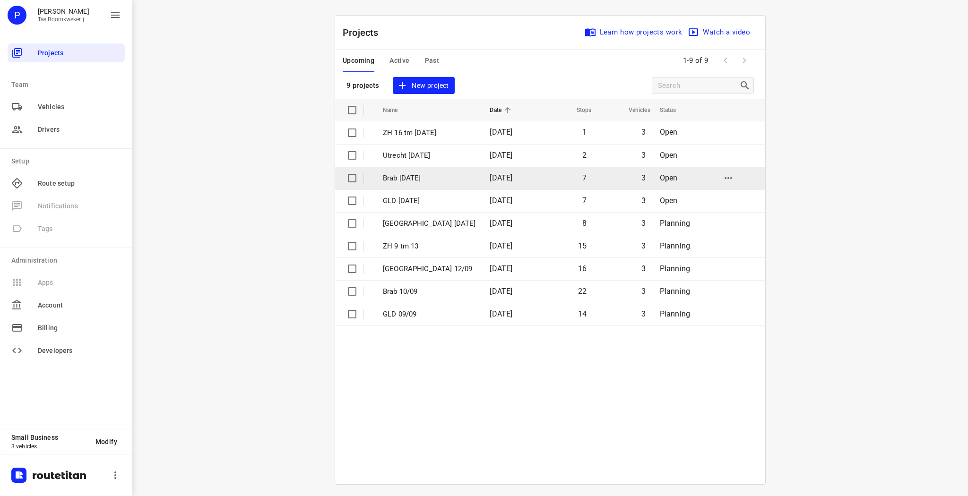
click at [425, 181] on p "Brab [DATE]" at bounding box center [429, 178] width 93 height 11
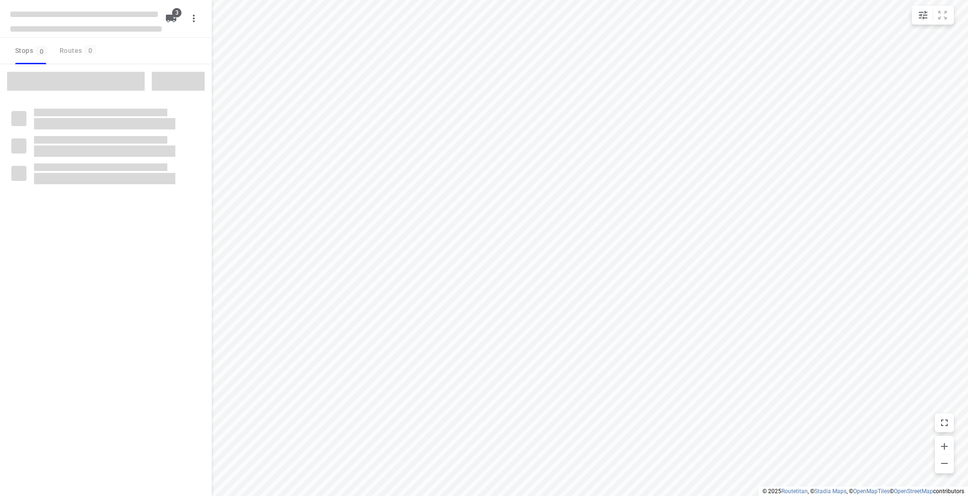
type input "distance"
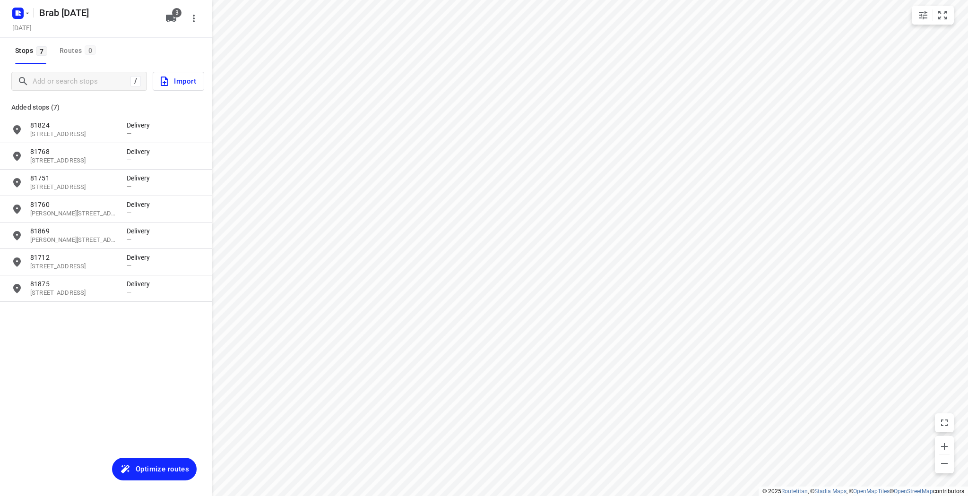
click at [161, 471] on span "Optimize routes" at bounding box center [162, 469] width 53 height 12
